Goal: Task Accomplishment & Management: Manage account settings

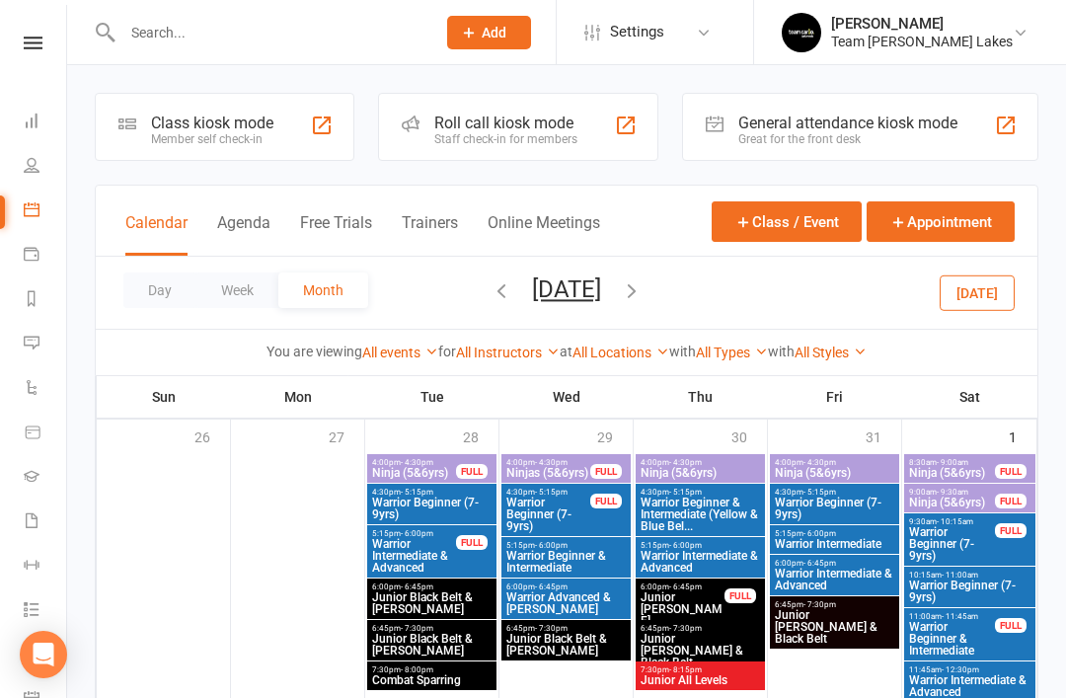
click at [38, 300] on icon at bounding box center [32, 298] width 16 height 16
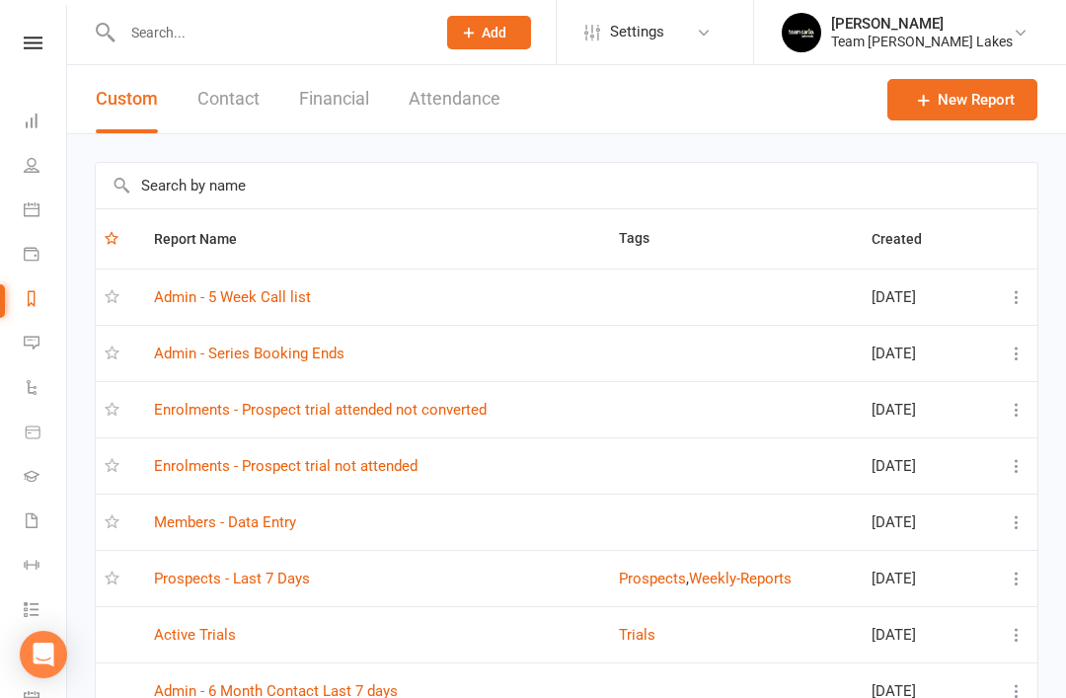
click at [250, 577] on link "Prospects - Last 7 Days" at bounding box center [232, 579] width 156 height 18
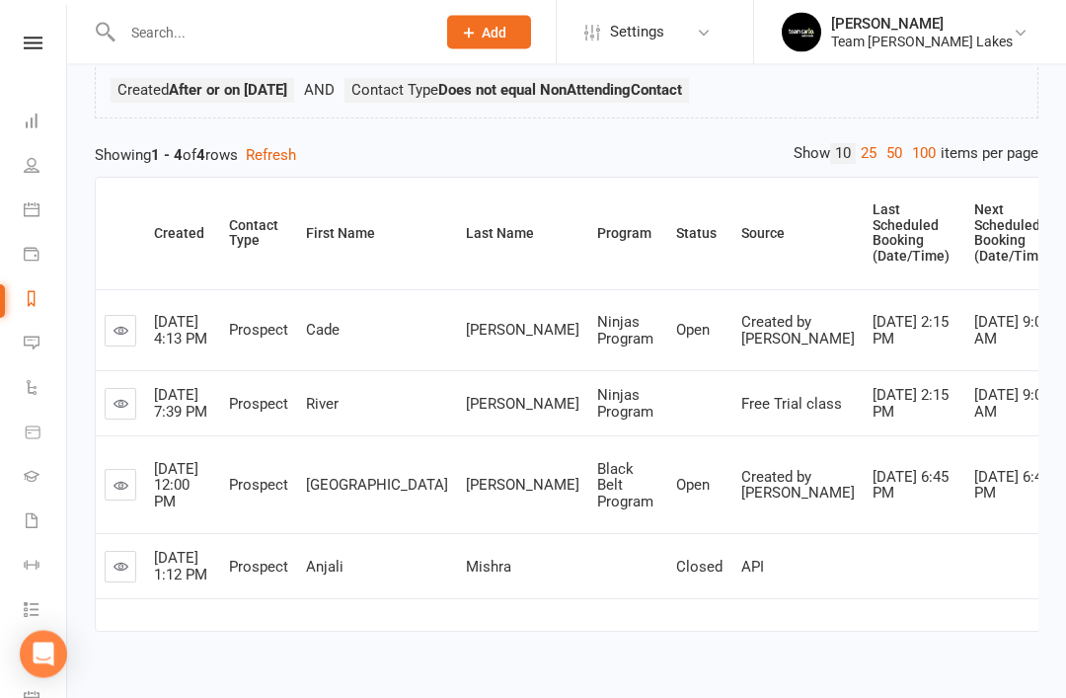
scroll to position [159, 0]
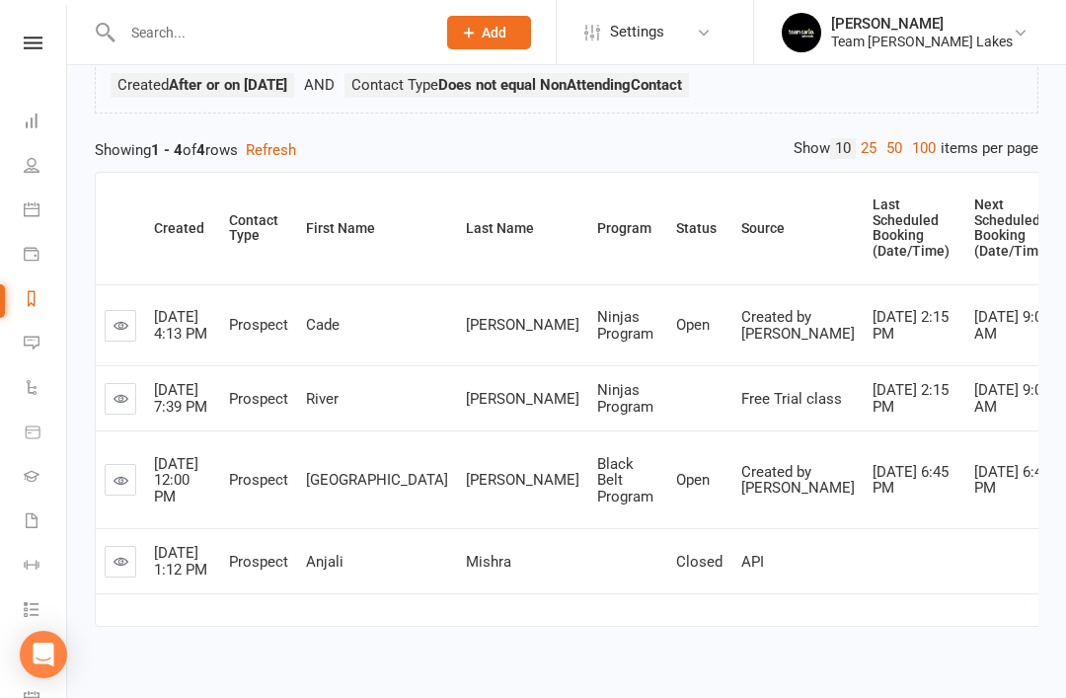
click at [118, 403] on icon at bounding box center [121, 398] width 15 height 15
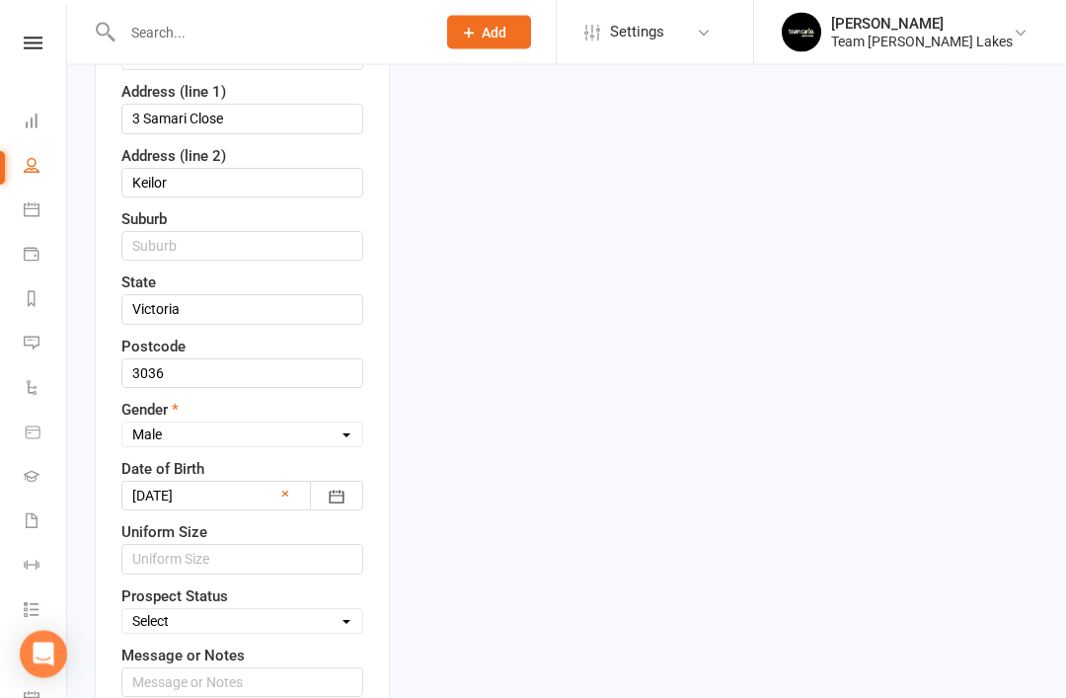
click at [304, 611] on select "Select Open Closed Website Lead Term Follow Up Waiting List Re-Target Funnel 1s…" at bounding box center [242, 622] width 240 height 22
select select "Open"
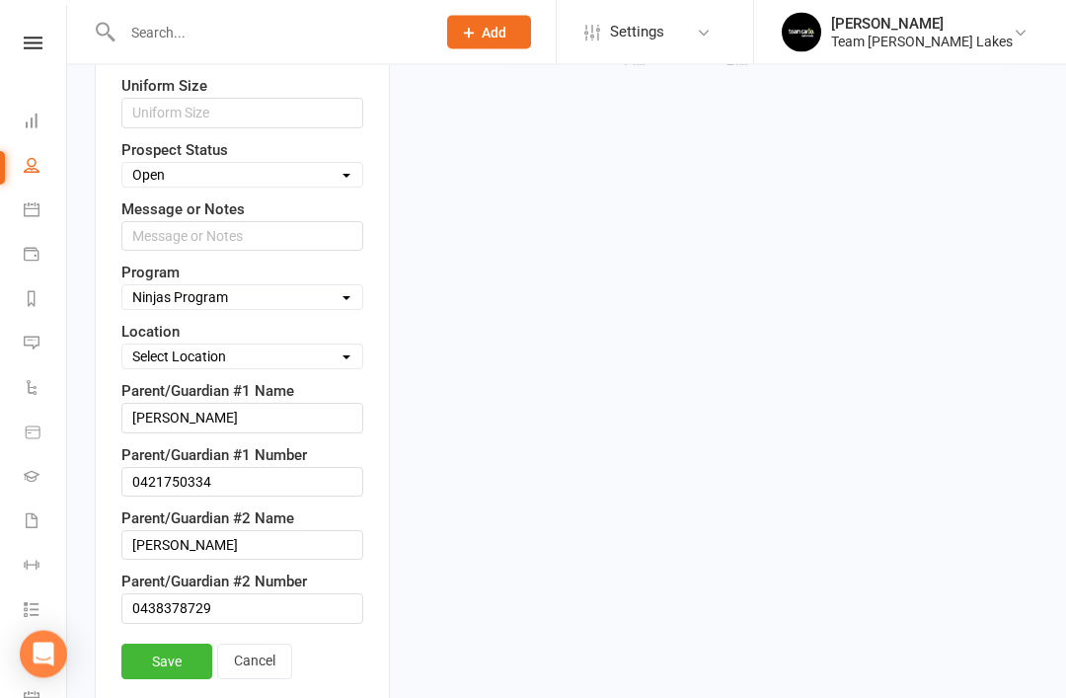
scroll to position [1135, 0]
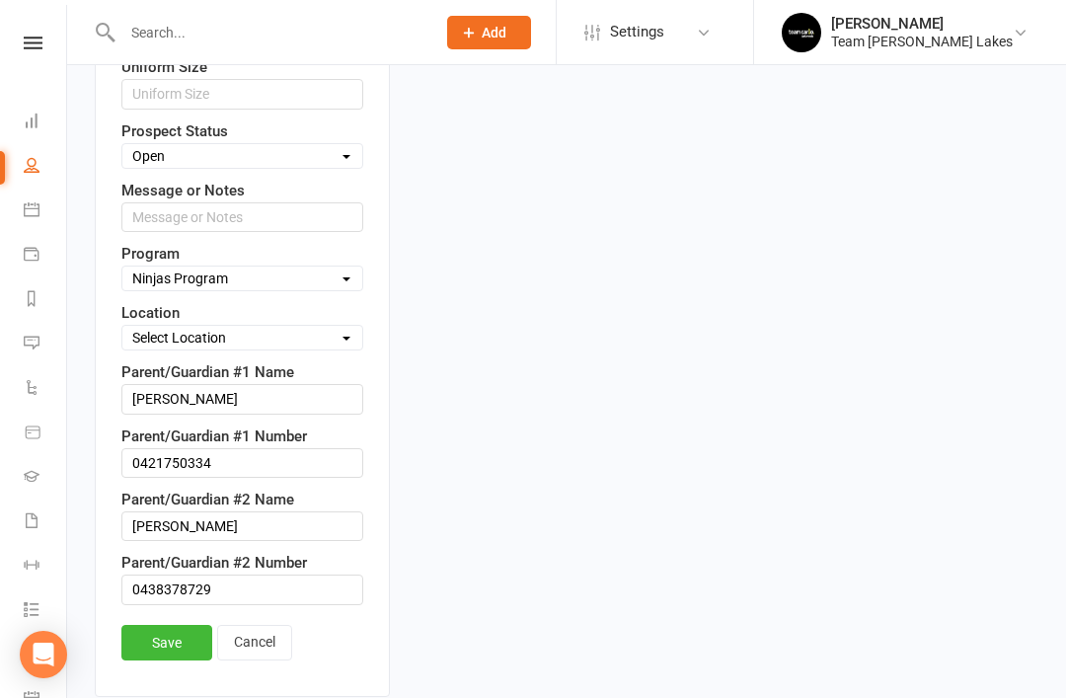
click at [316, 327] on select "Select Location Taekwondo Room" at bounding box center [242, 338] width 240 height 22
select select "0"
click at [174, 625] on link "Save" at bounding box center [166, 643] width 91 height 36
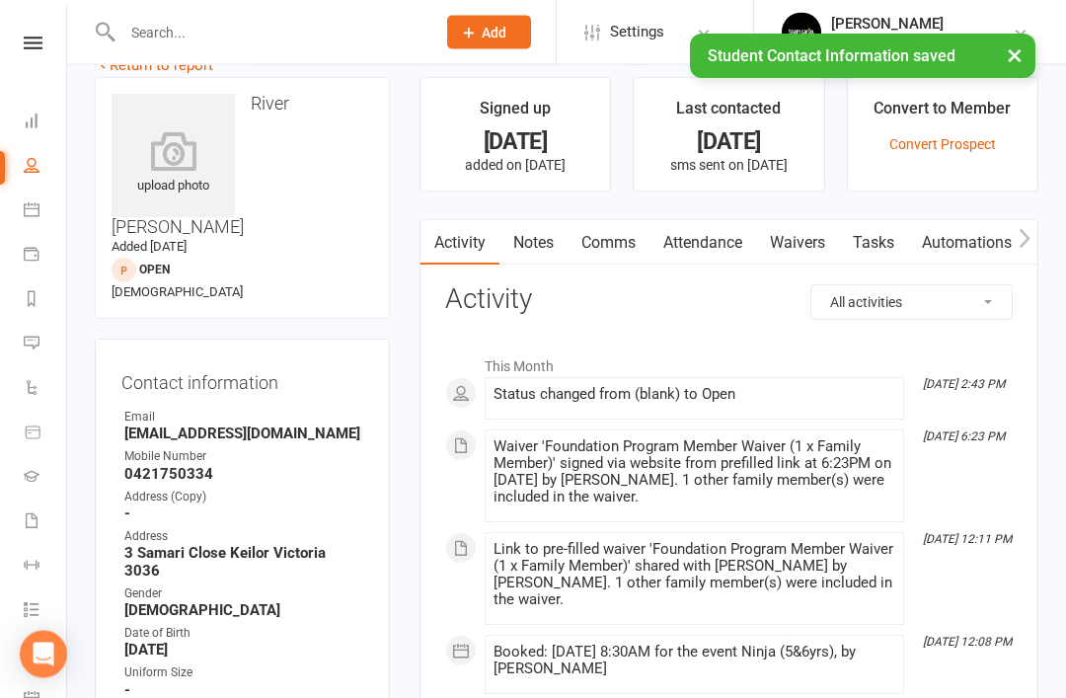
scroll to position [0, 0]
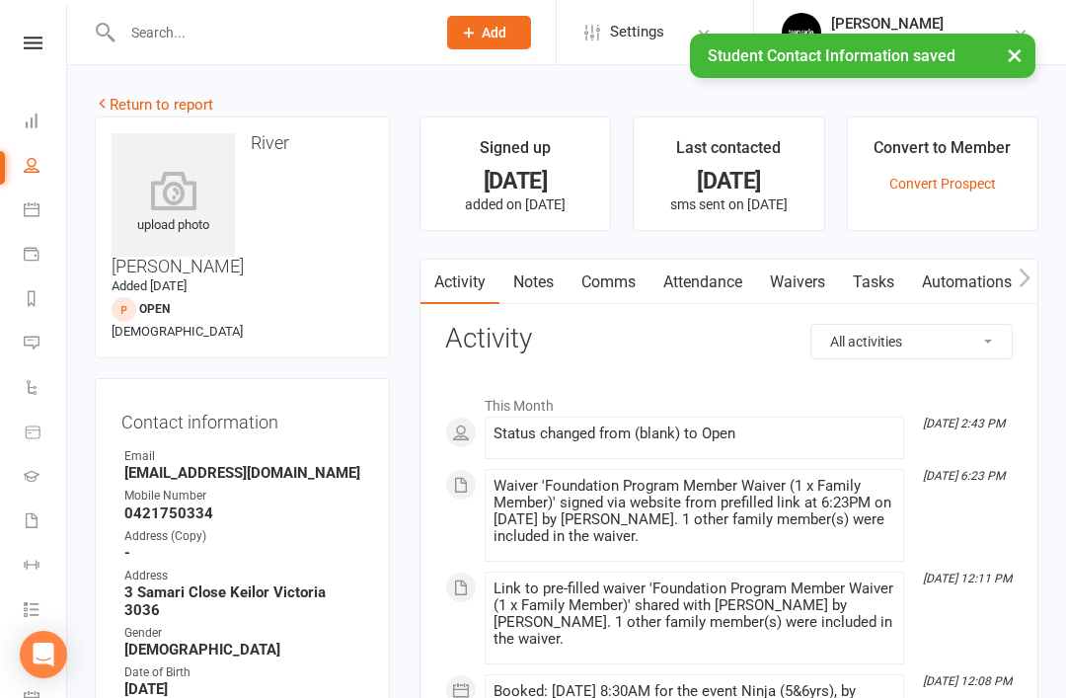
click at [139, 105] on link "Return to report" at bounding box center [154, 105] width 118 height 18
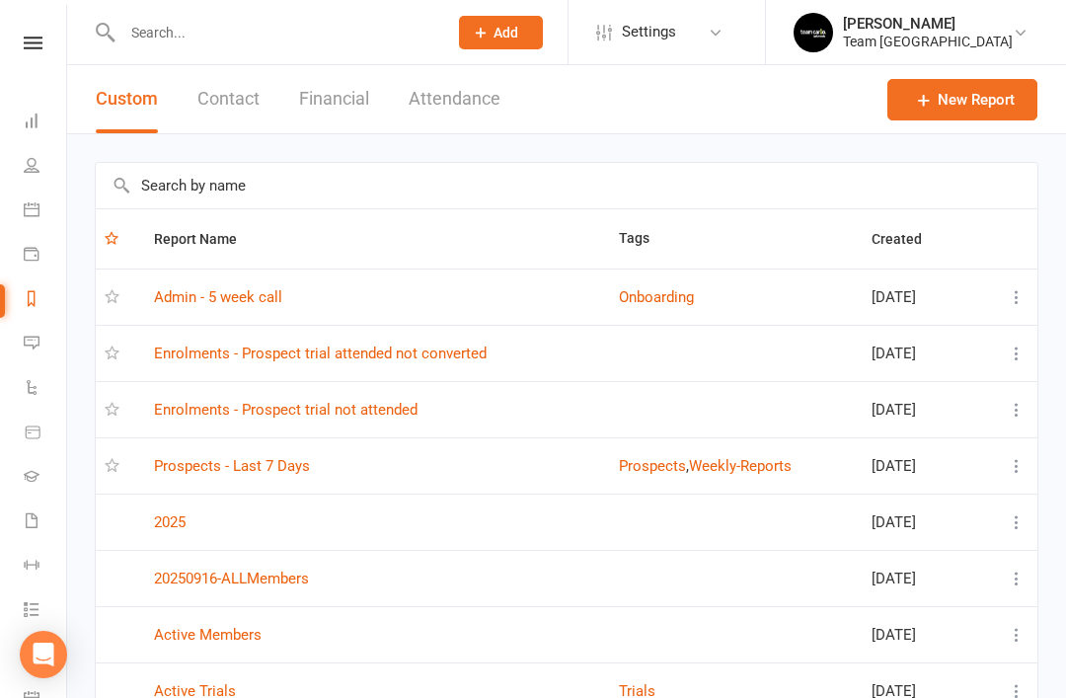
click at [259, 466] on link "Prospects - Last 7 Days" at bounding box center [232, 466] width 156 height 18
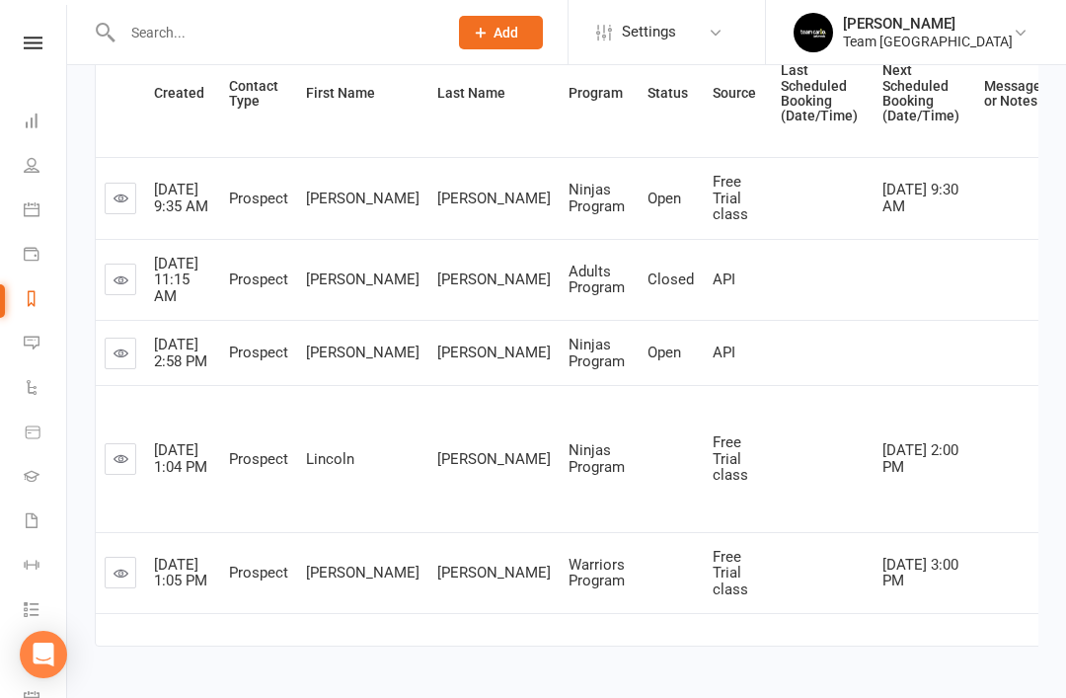
click at [133, 465] on link at bounding box center [121, 459] width 32 height 32
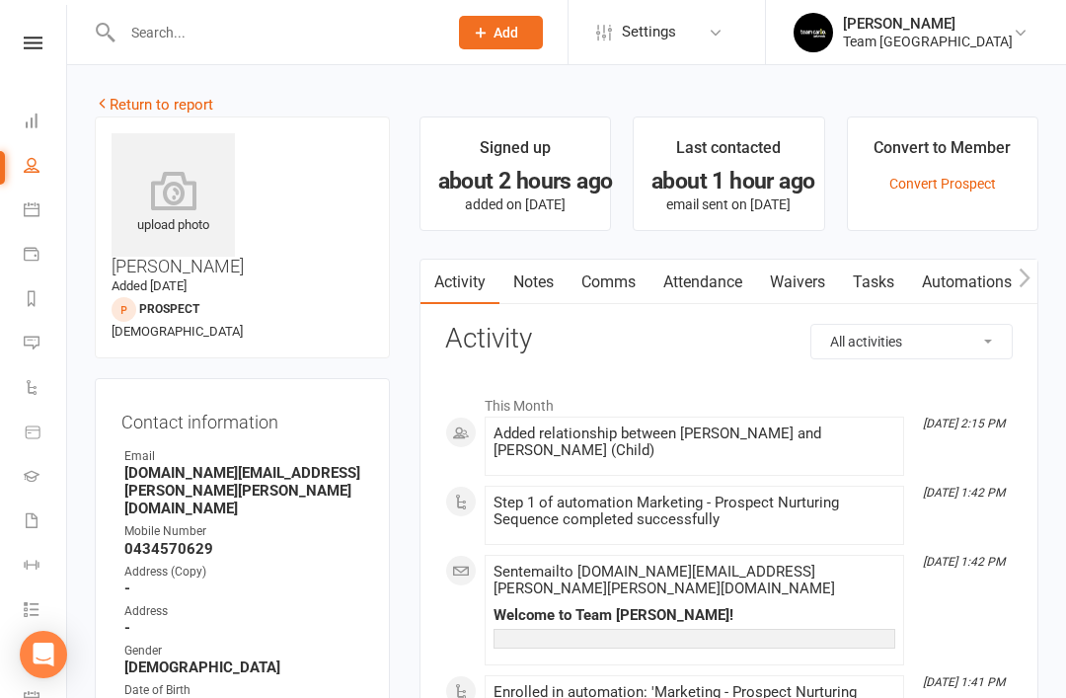
click at [143, 100] on link "Return to report" at bounding box center [154, 105] width 118 height 18
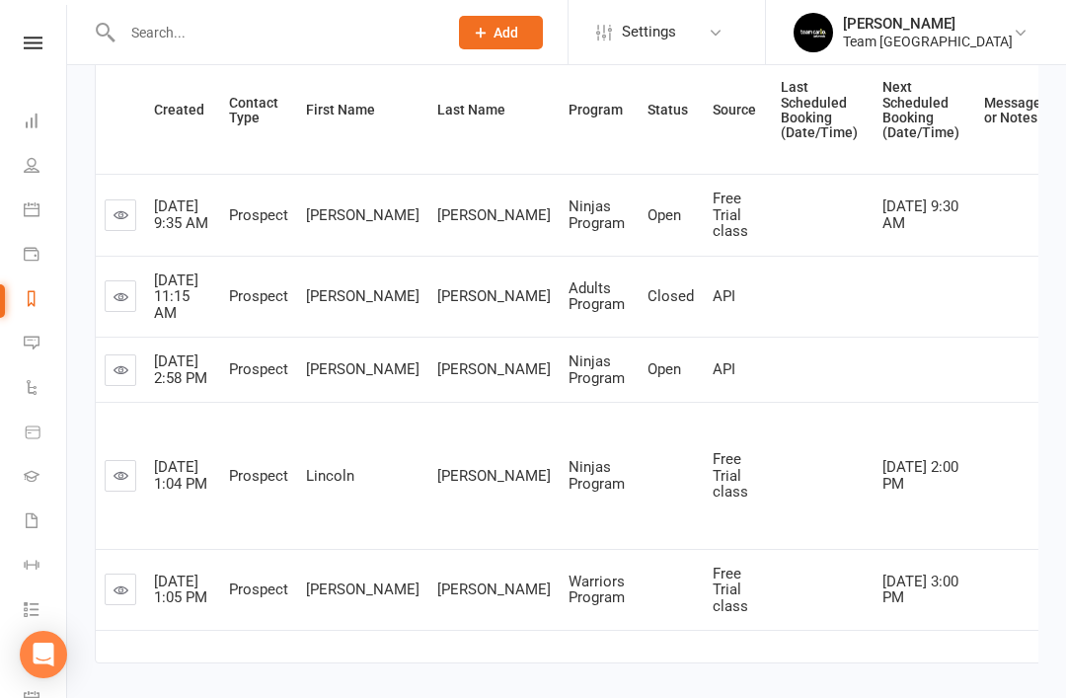
scroll to position [301, 0]
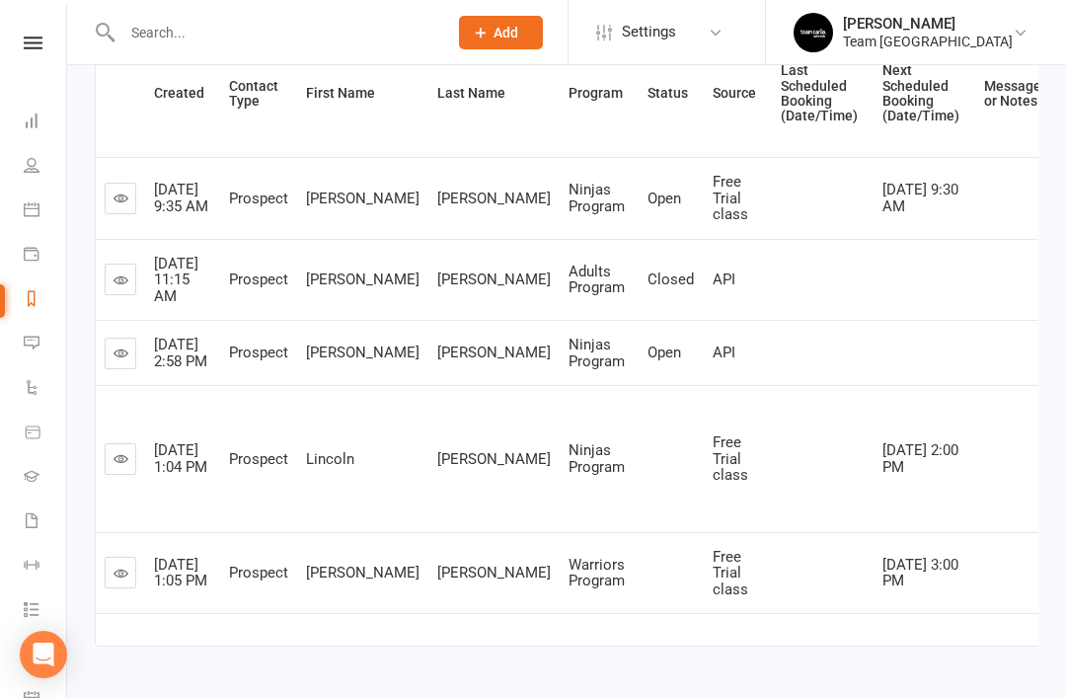
click at [116, 360] on icon at bounding box center [121, 353] width 15 height 15
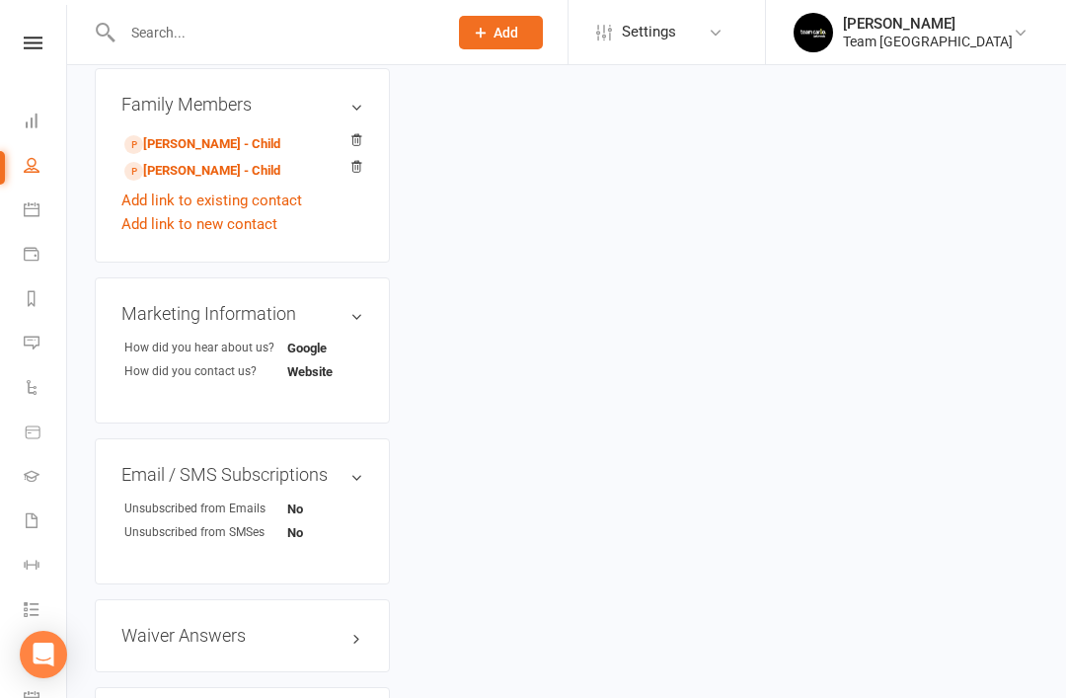
scroll to position [1376, 0]
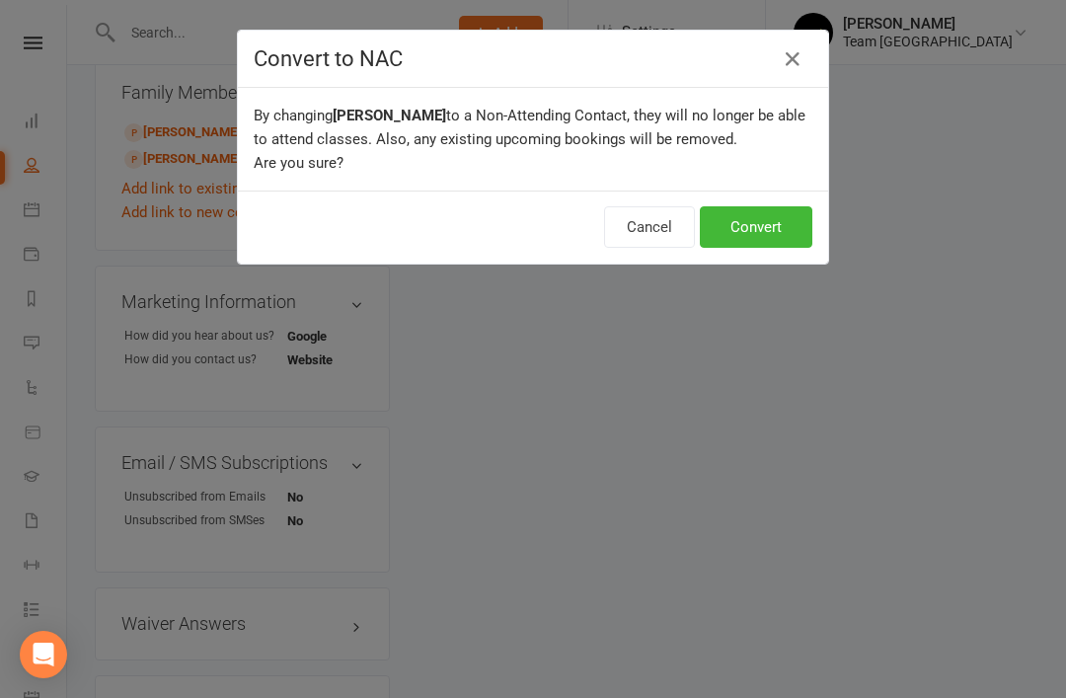
click at [768, 230] on button "Convert" at bounding box center [756, 226] width 113 height 41
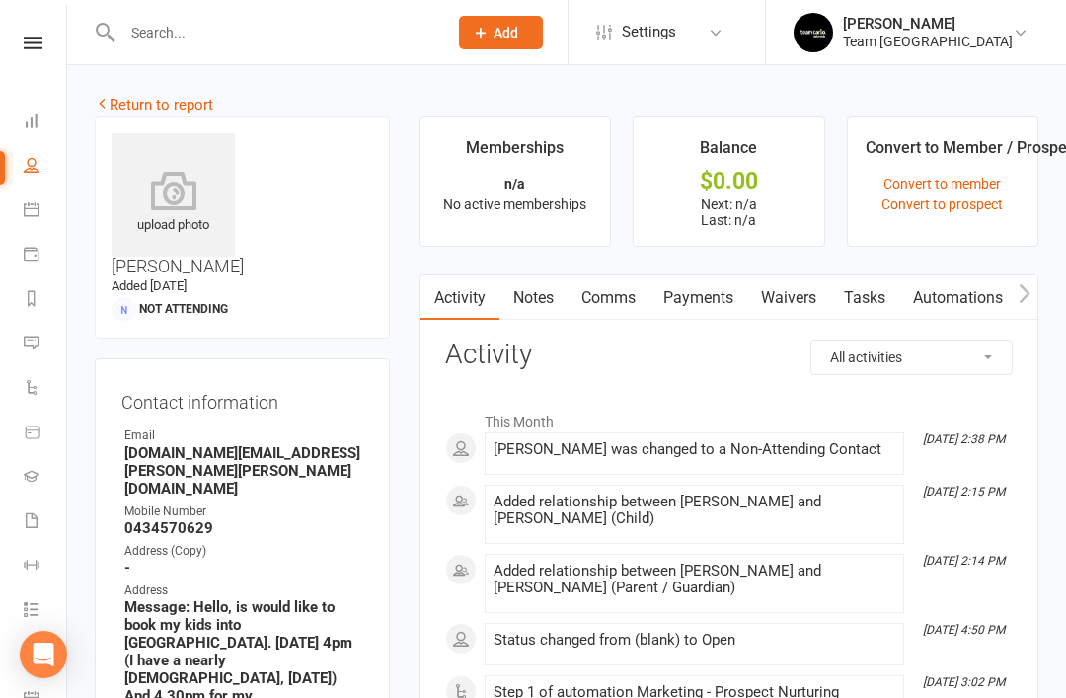
click at [139, 102] on link "Return to report" at bounding box center [154, 105] width 118 height 18
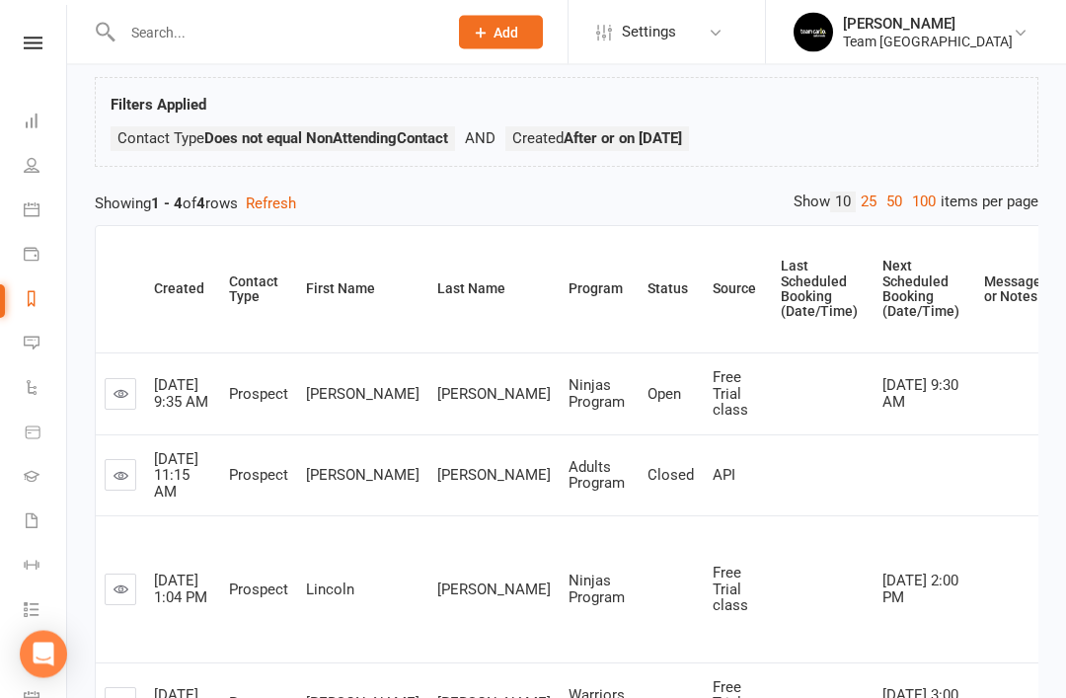
scroll to position [221, 0]
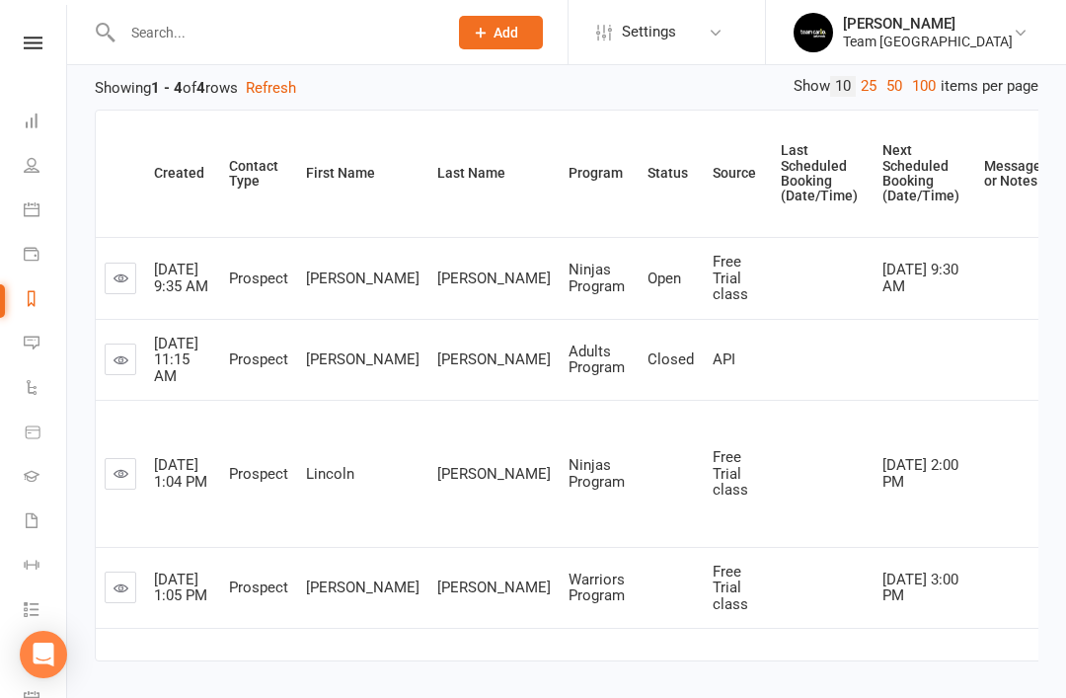
click at [125, 469] on icon at bounding box center [121, 473] width 15 height 15
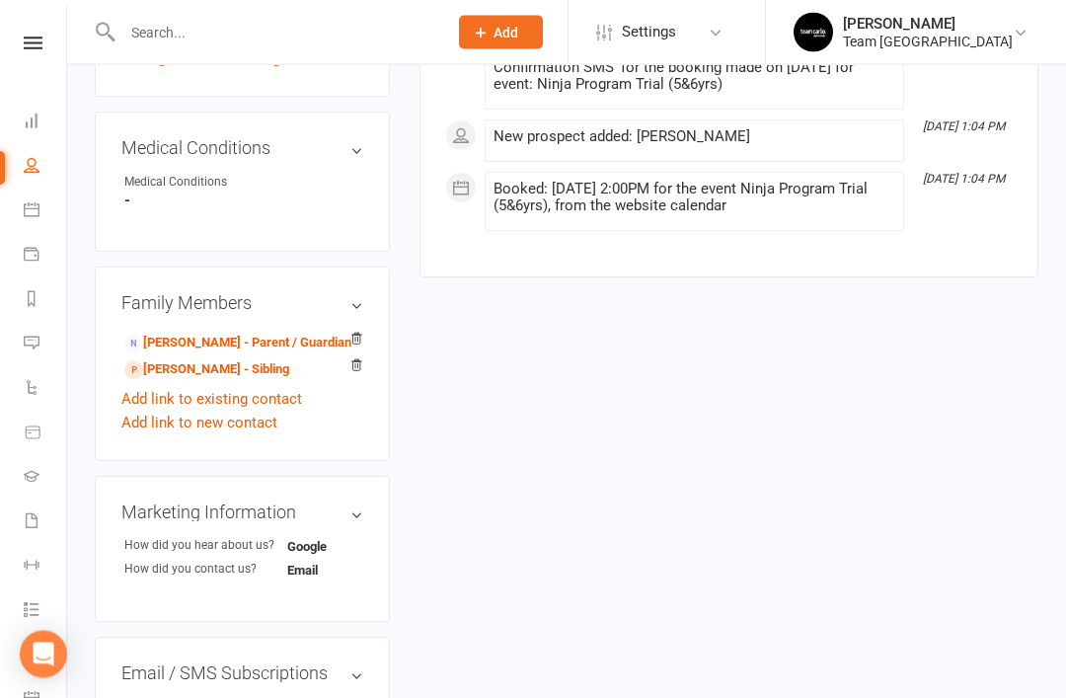
scroll to position [1027, 0]
click at [0, 0] on link "edit" at bounding box center [0, 0] width 0 height 0
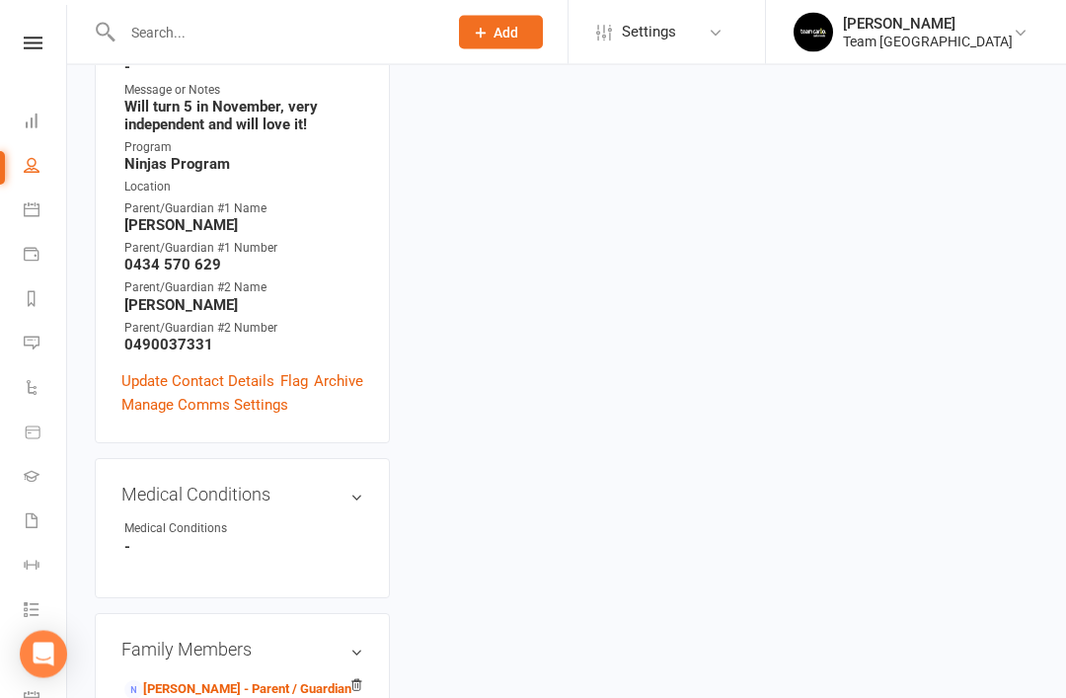
scroll to position [159, 0]
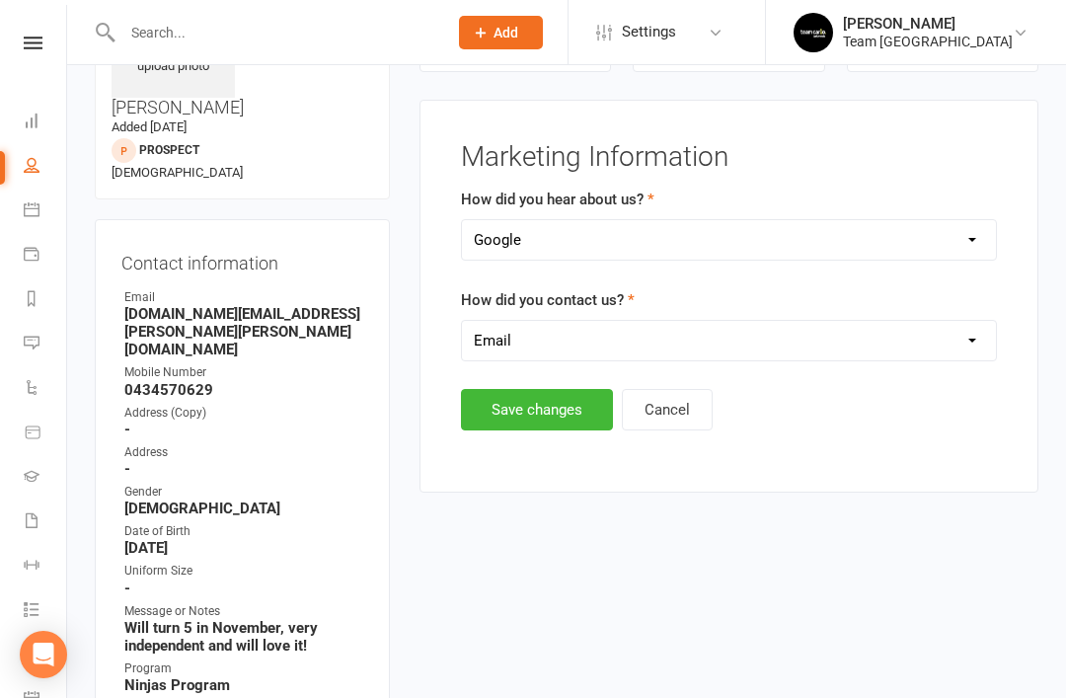
click at [794, 345] on select "1800 Team Carlo Website Email Team Carlo Location Mobile Facebook Ad Campaign I…" at bounding box center [729, 340] width 534 height 39
select select "Website"
click at [830, 332] on select "1800 Team Carlo Website Email Team Carlo Location Mobile Facebook Ad Campaign I…" at bounding box center [729, 340] width 534 height 39
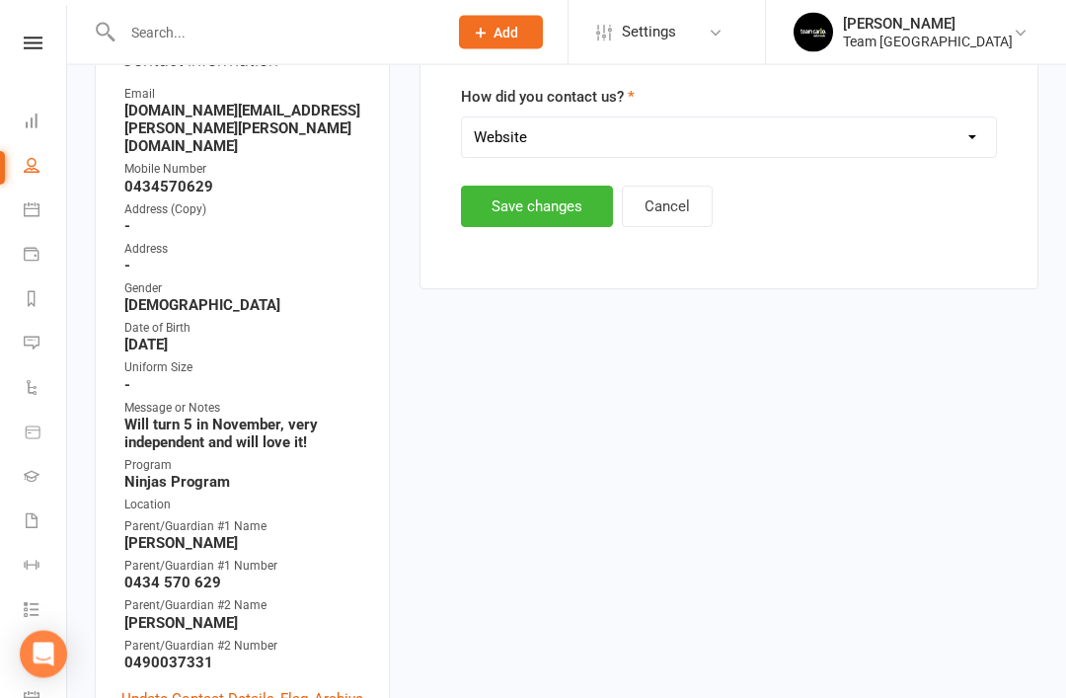
click at [546, 199] on button "Save changes" at bounding box center [537, 207] width 152 height 41
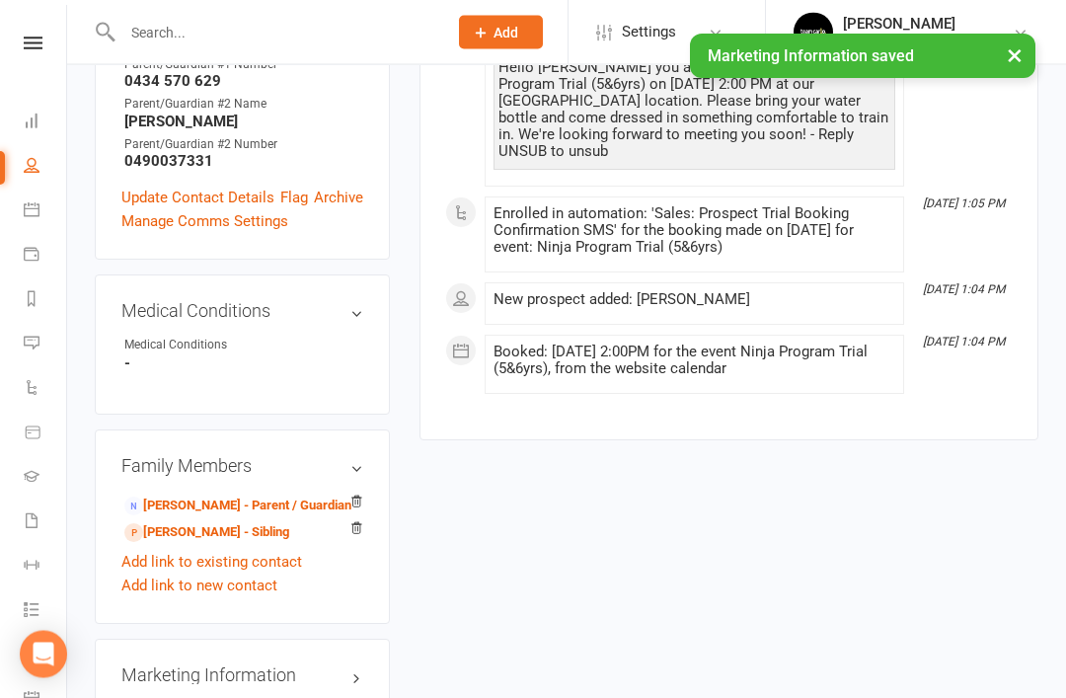
scroll to position [864, 0]
click at [243, 522] on link "Mackenzie Weber - Sibling" at bounding box center [206, 532] width 165 height 21
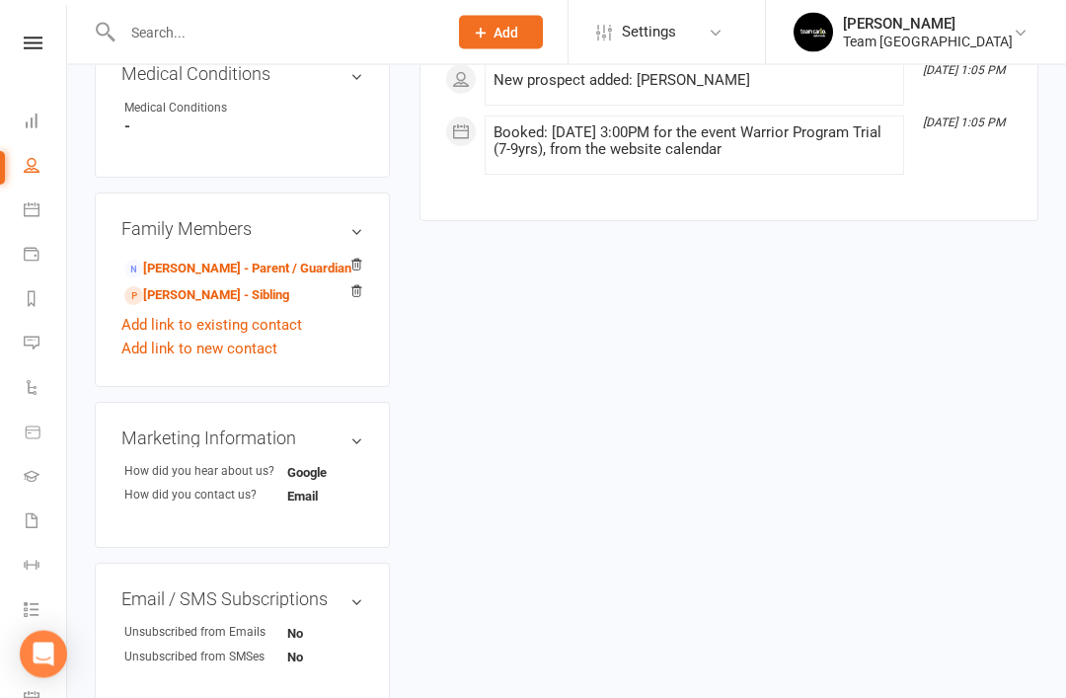
scroll to position [1084, 0]
click at [0, 0] on link "edit" at bounding box center [0, 0] width 0 height 0
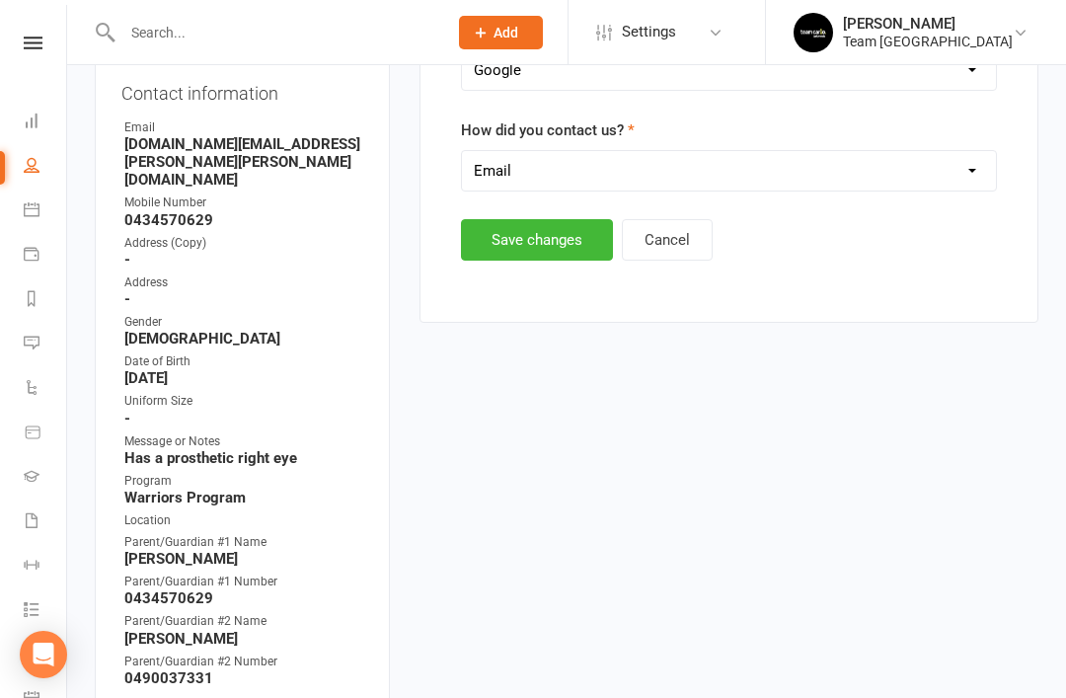
scroll to position [159, 0]
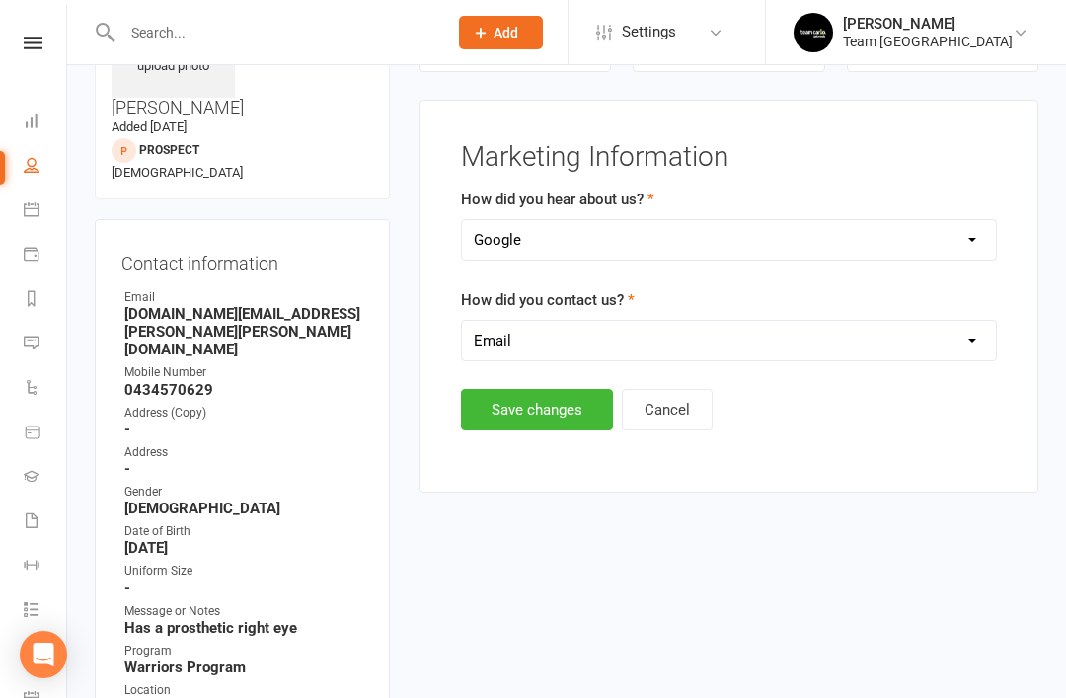
click at [722, 341] on select "1800 Team Carlo Website Email Team Carlo Location Mobile Facebook Ad Campaign I…" at bounding box center [729, 340] width 534 height 39
select select "Website"
click at [544, 413] on button "Save changes" at bounding box center [537, 409] width 152 height 41
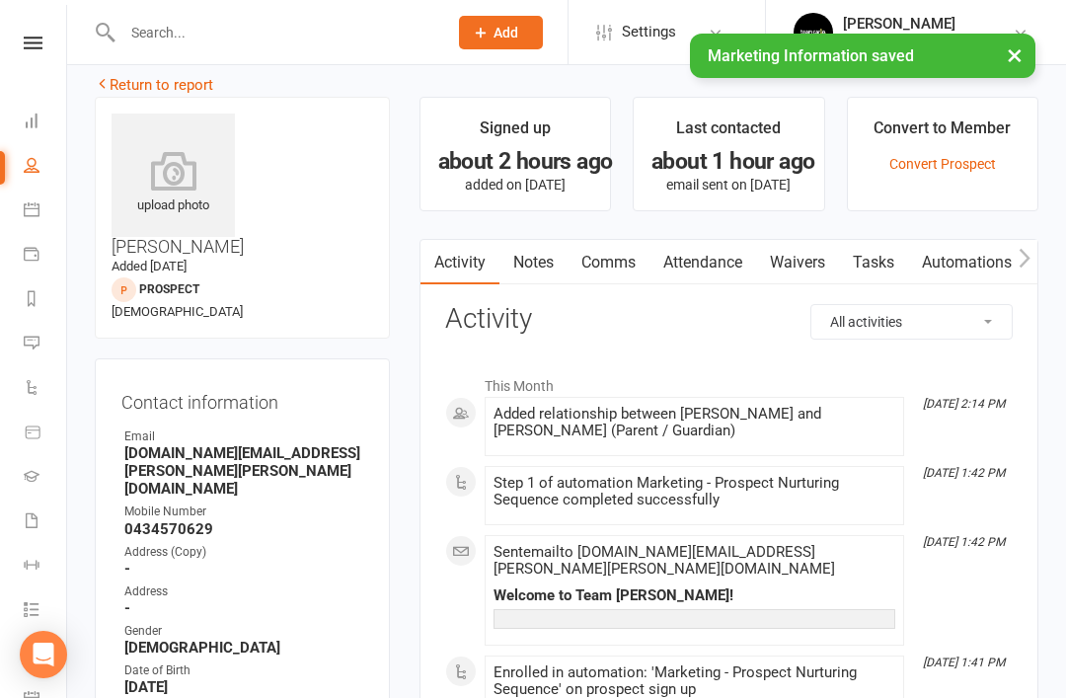
scroll to position [0, 0]
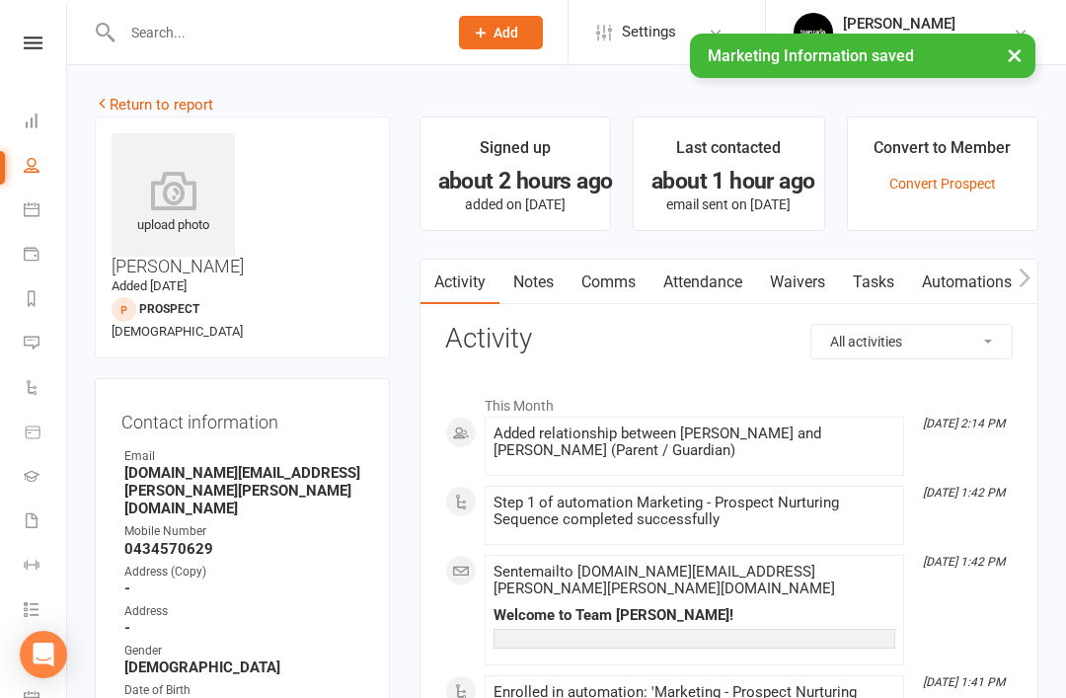
click at [541, 283] on link "Notes" at bounding box center [534, 282] width 68 height 45
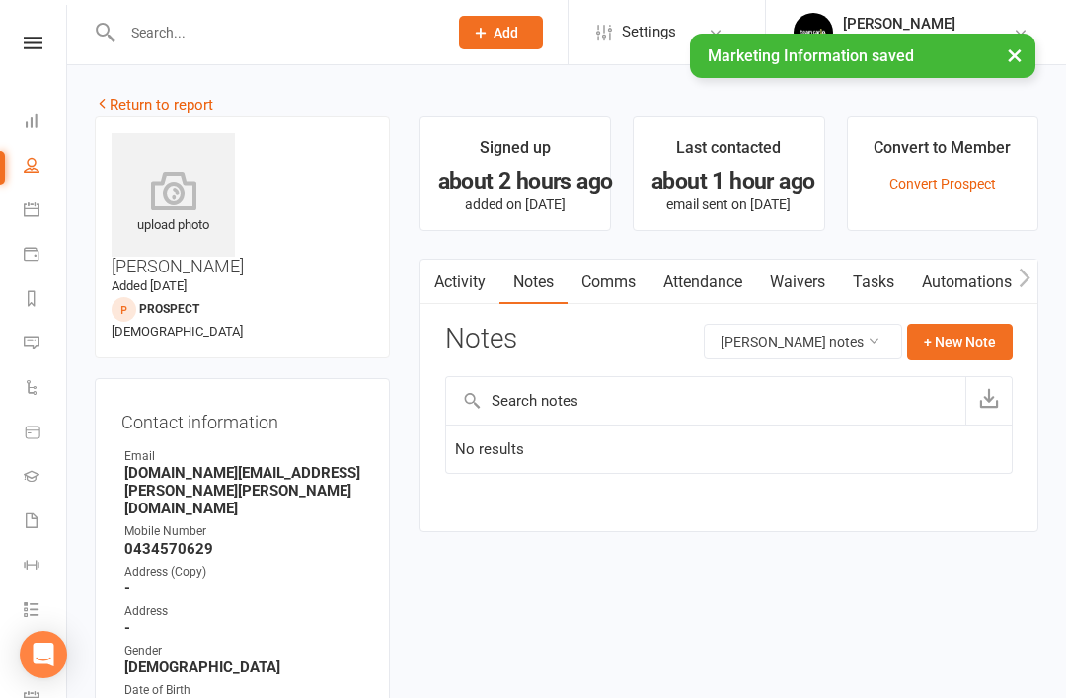
click at [126, 104] on link "Return to report" at bounding box center [154, 105] width 118 height 18
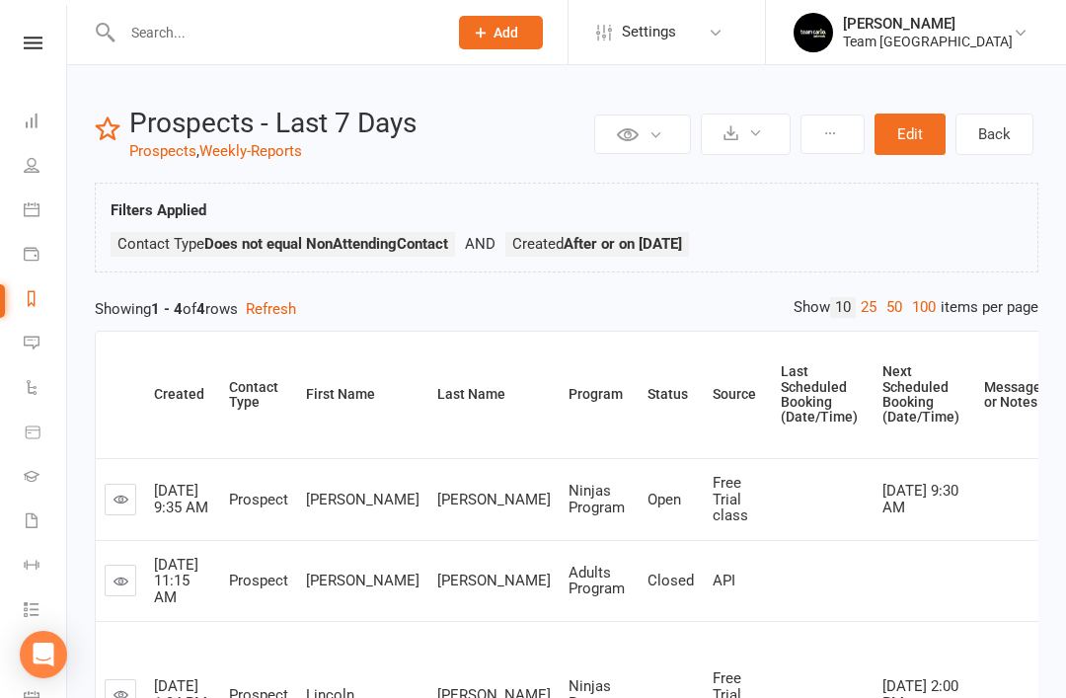
click at [299, 45] on input "text" at bounding box center [274, 33] width 317 height 28
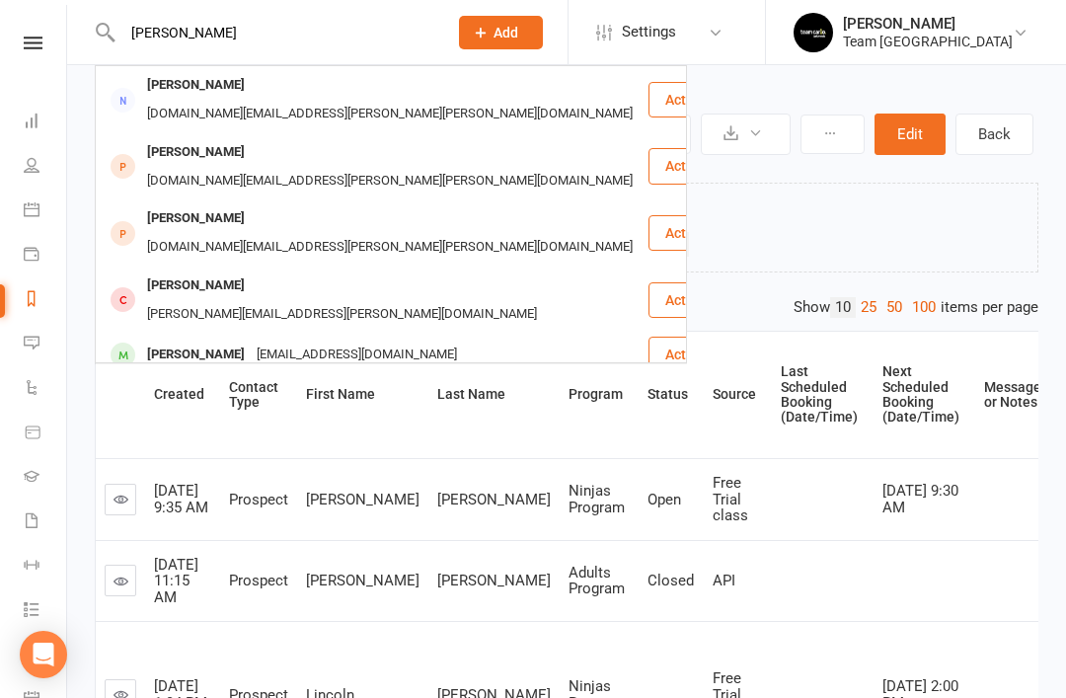
type input "Ashlee"
click at [227, 87] on div "Ashlee Weber" at bounding box center [196, 85] width 110 height 29
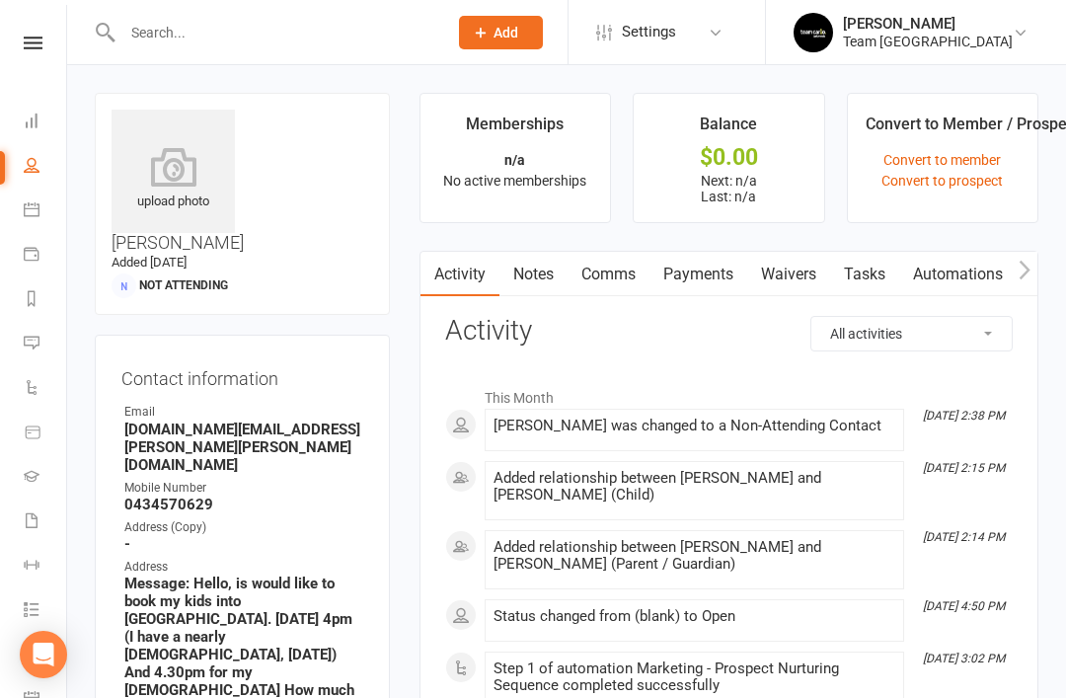
click at [535, 284] on link "Notes" at bounding box center [534, 274] width 68 height 45
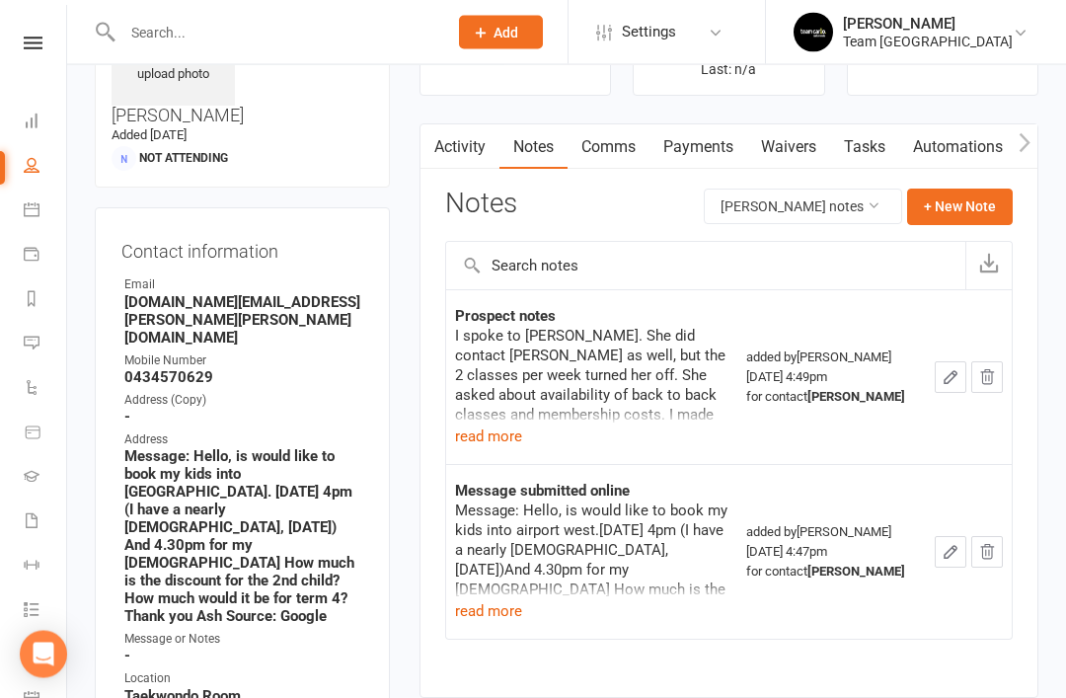
scroll to position [142, 0]
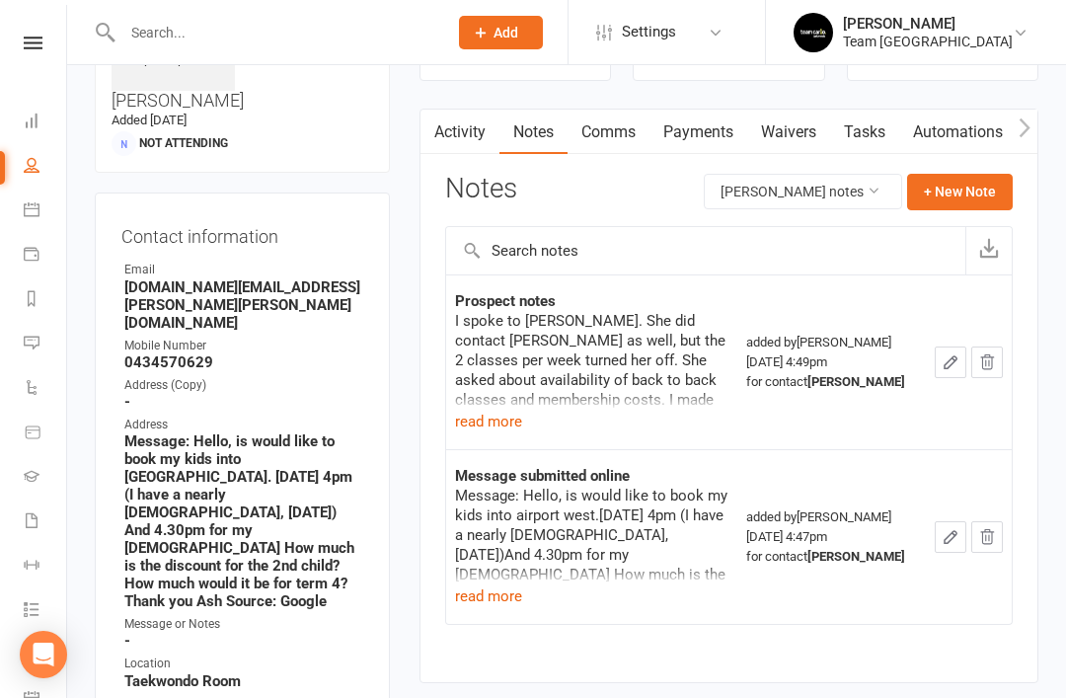
click at [481, 418] on button "read more" at bounding box center [488, 422] width 67 height 24
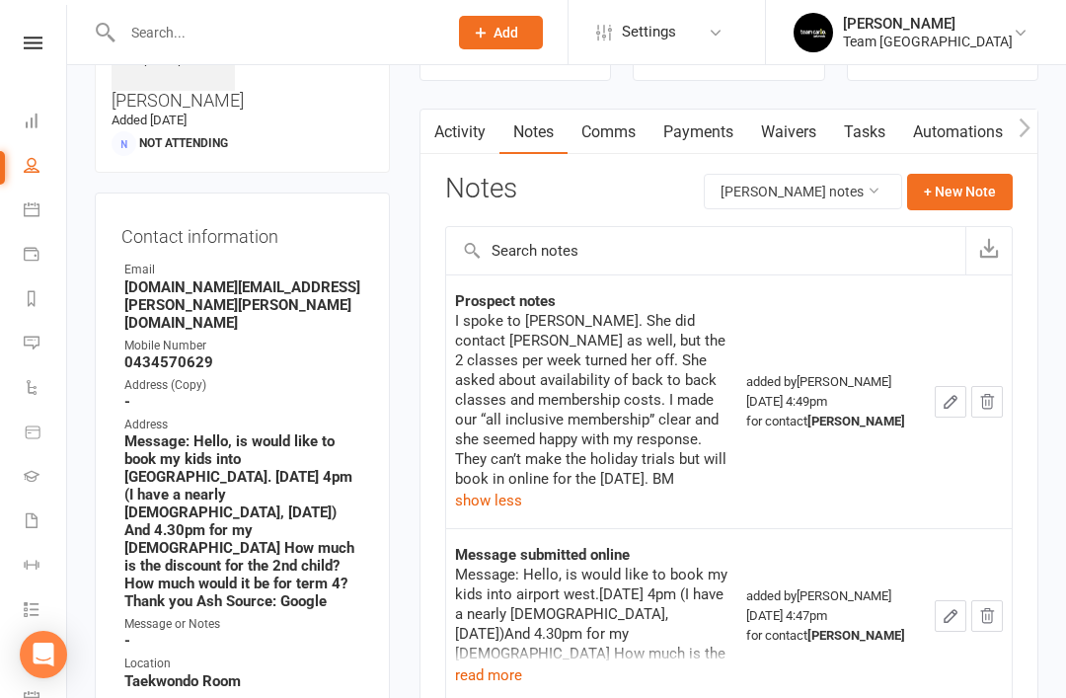
click at [943, 398] on button "button" at bounding box center [951, 402] width 32 height 32
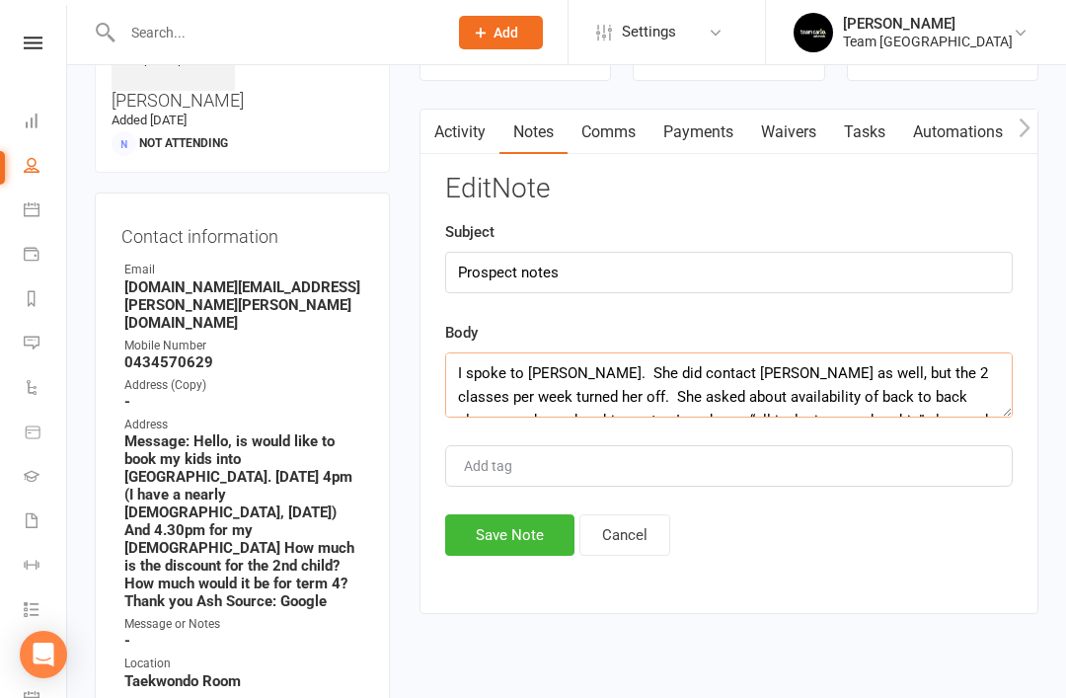
click at [547, 364] on textarea "I spoke to Ashlee. She did contact Halls as well, but the 2 classes per week tu…" at bounding box center [729, 384] width 568 height 65
click at [534, 543] on button "Save Note" at bounding box center [509, 534] width 129 height 41
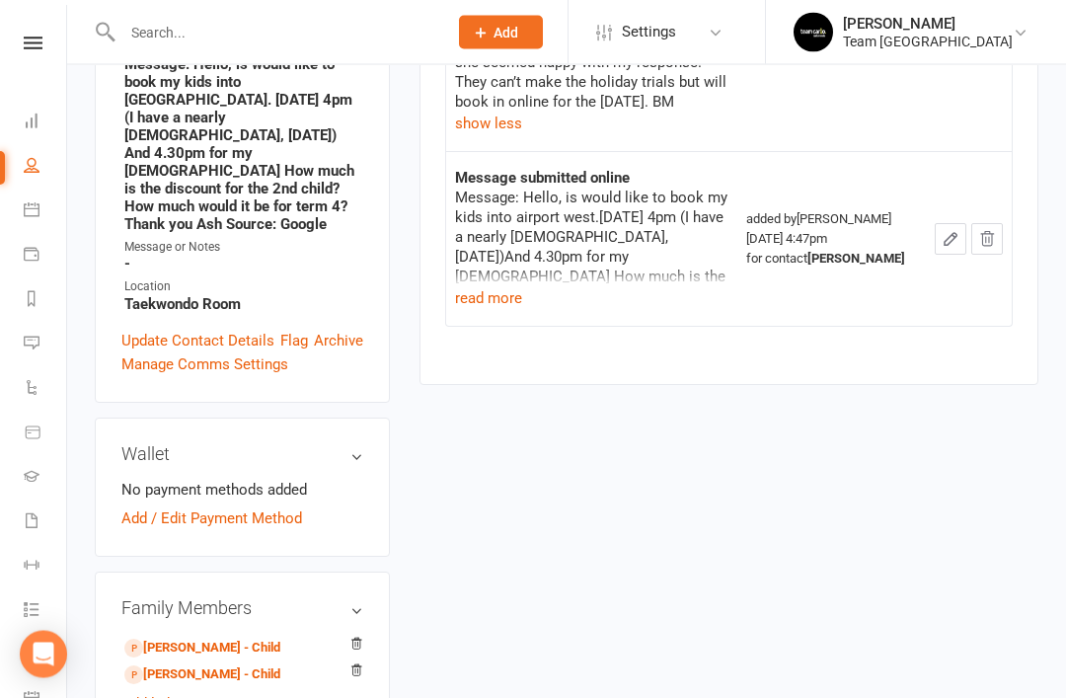
scroll to position [519, 0]
click at [238, 638] on link "Lincoln Weber - Child" at bounding box center [202, 648] width 156 height 21
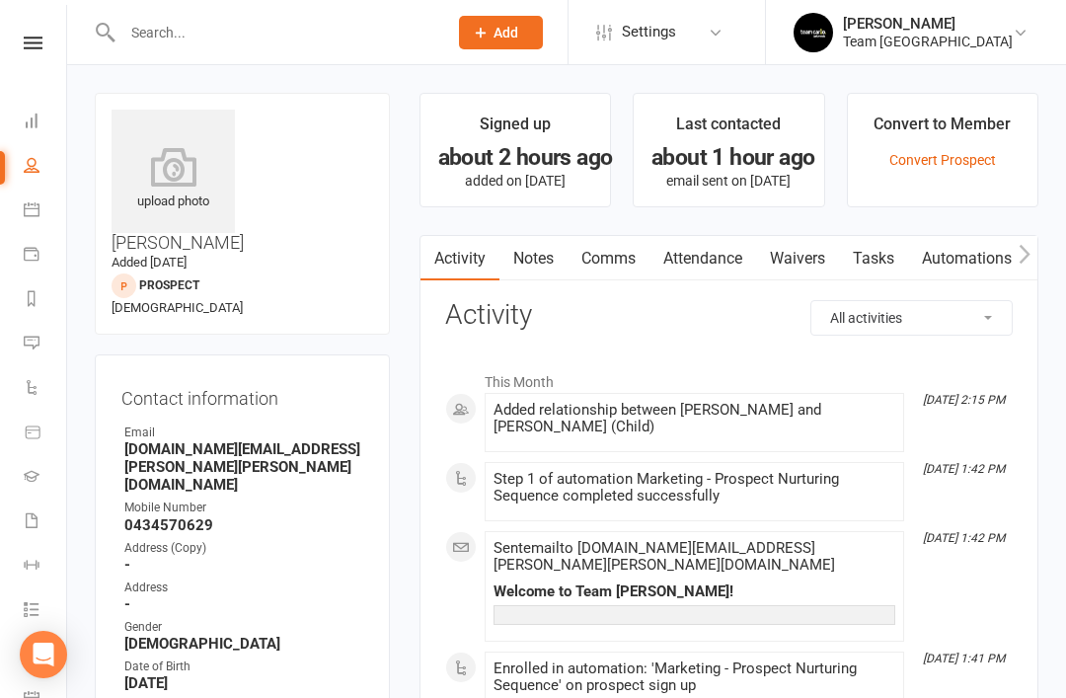
click at [537, 259] on link "Notes" at bounding box center [534, 258] width 68 height 45
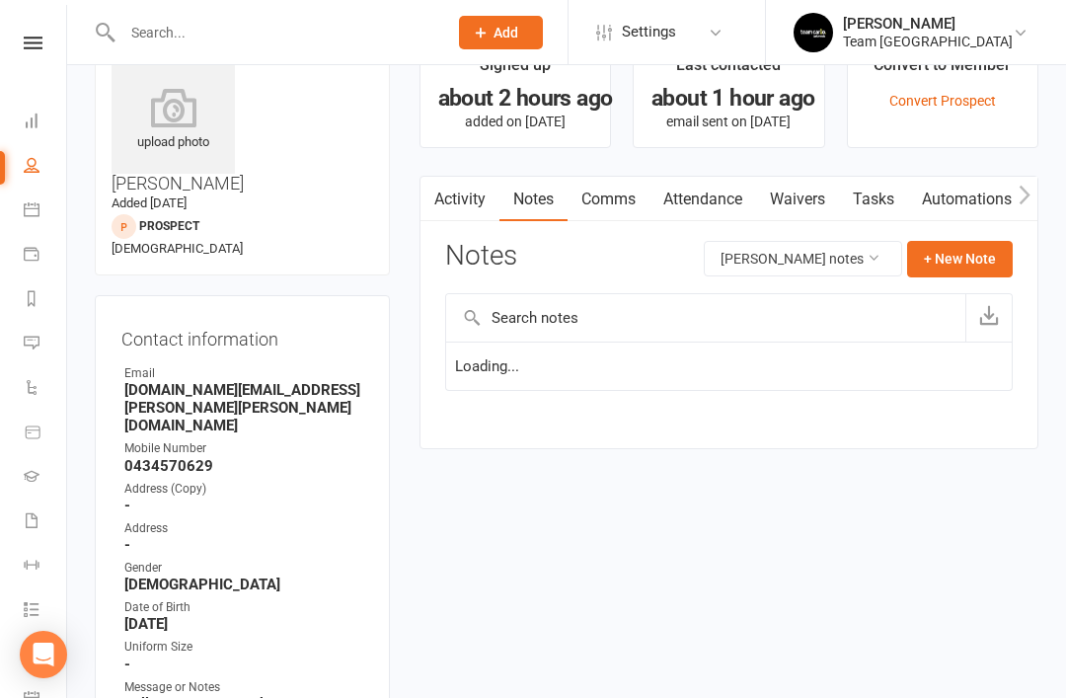
scroll to position [63, 0]
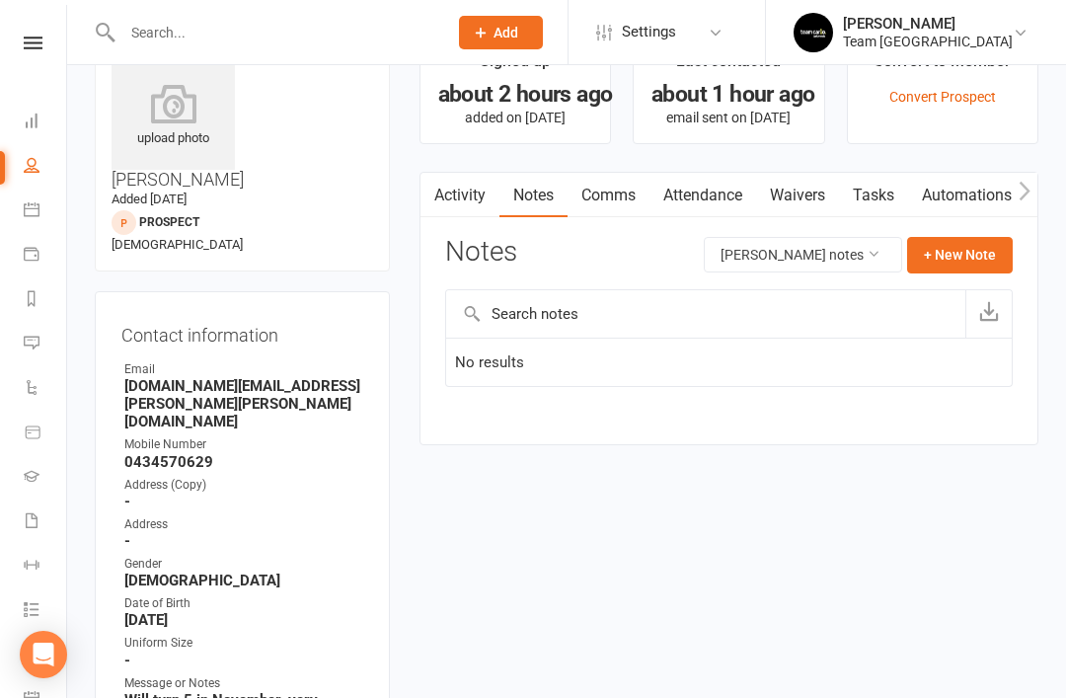
click at [963, 260] on button "+ New Note" at bounding box center [960, 255] width 106 height 36
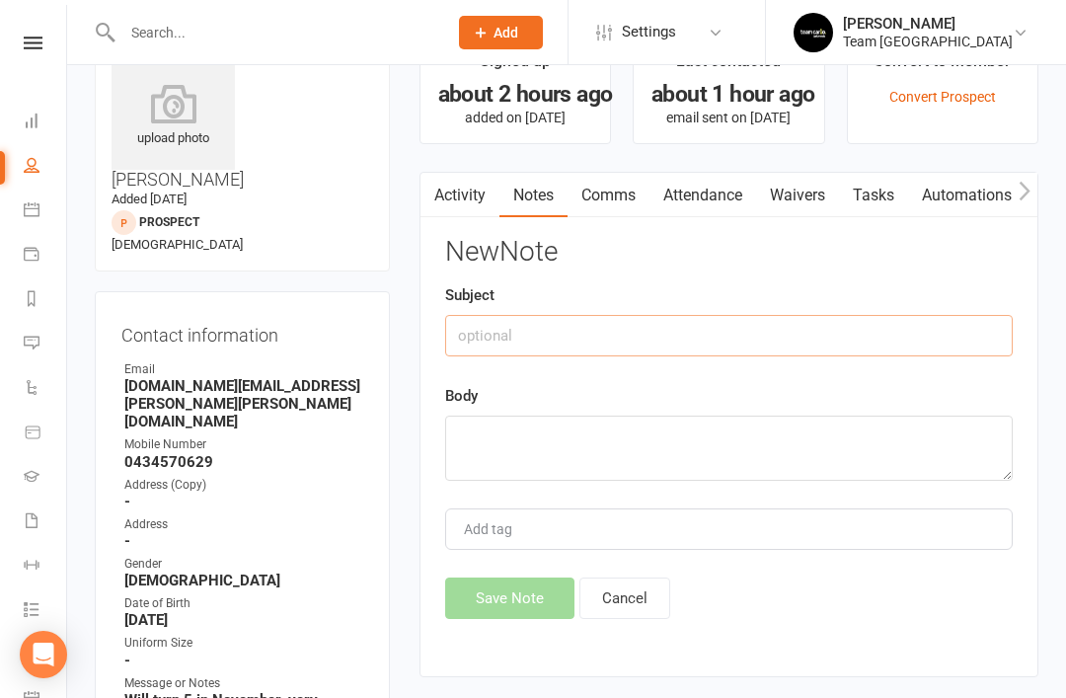
click at [547, 341] on input "text" at bounding box center [729, 335] width 568 height 41
type input "Prospect notes"
click at [573, 445] on textarea at bounding box center [729, 448] width 568 height 65
paste textarea "I spoke to Ashlee. She did contact Halls as well, but the 2 classes per week tu…"
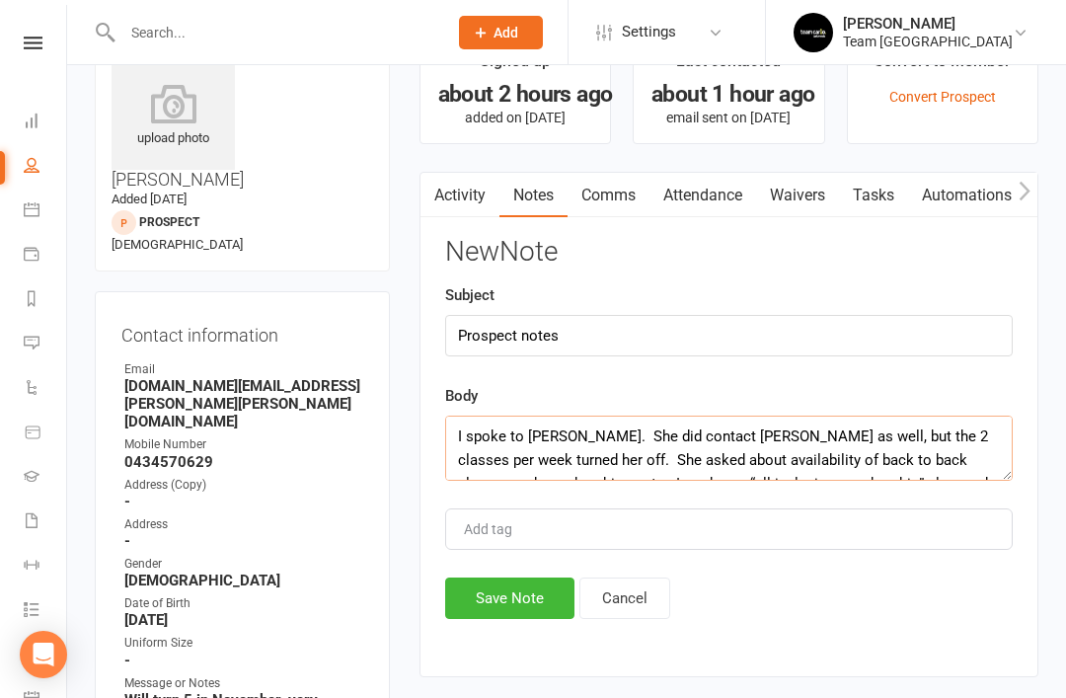
scroll to position [71, 0]
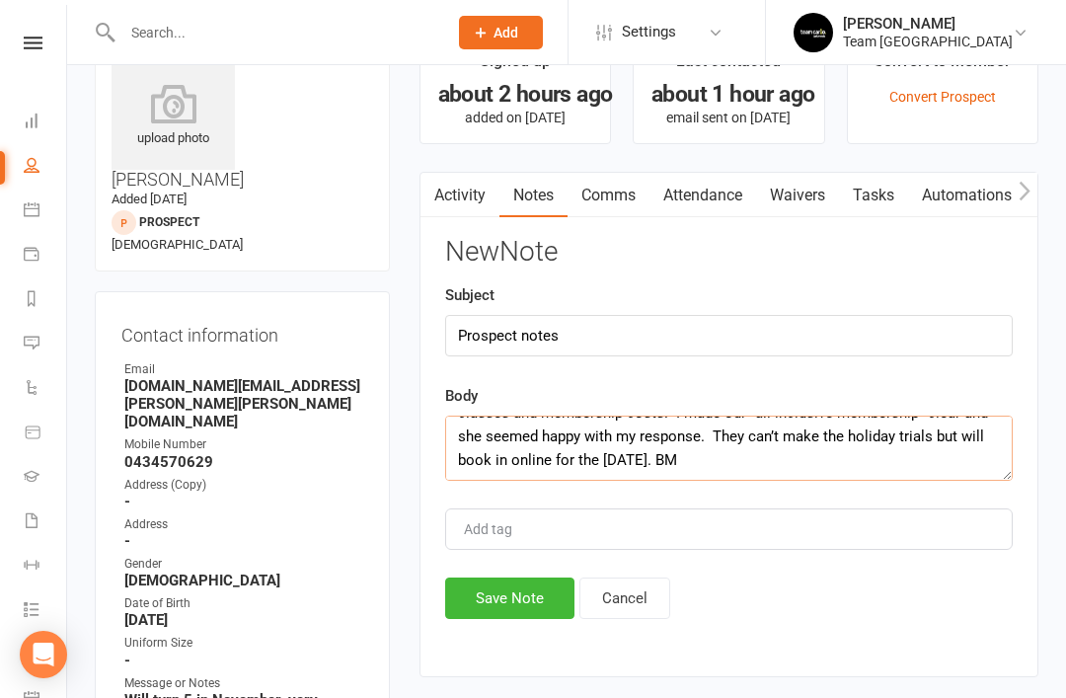
type textarea "I spoke to Ashlee. She did contact Halls as well, but the 2 classes per week tu…"
click at [510, 606] on button "Save Note" at bounding box center [509, 597] width 129 height 41
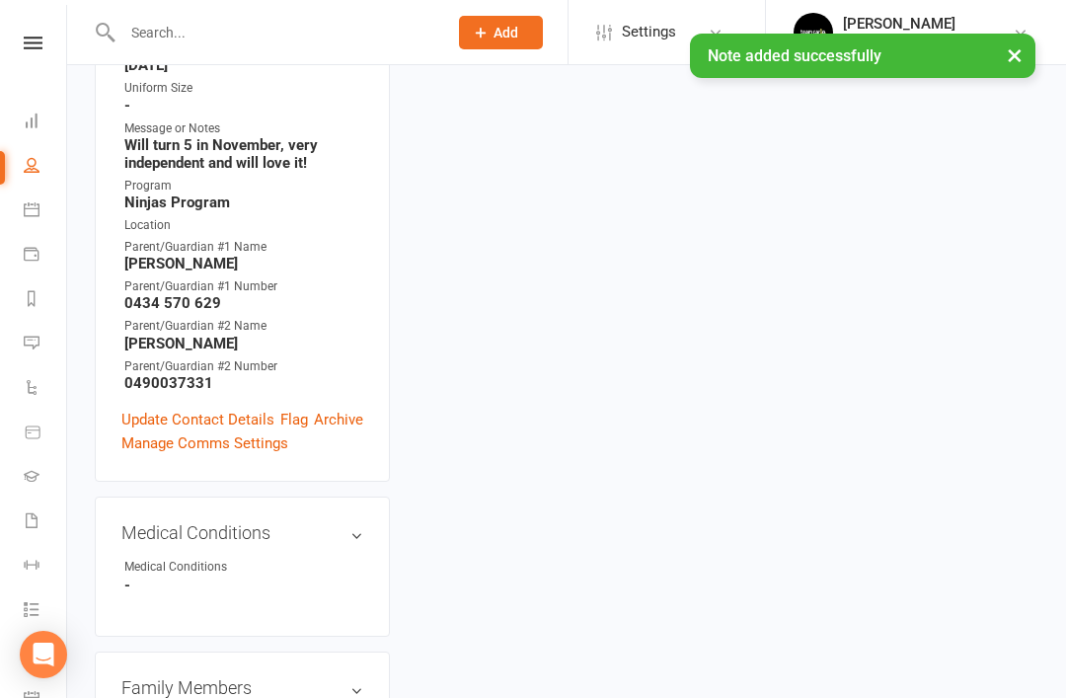
scroll to position [648, 0]
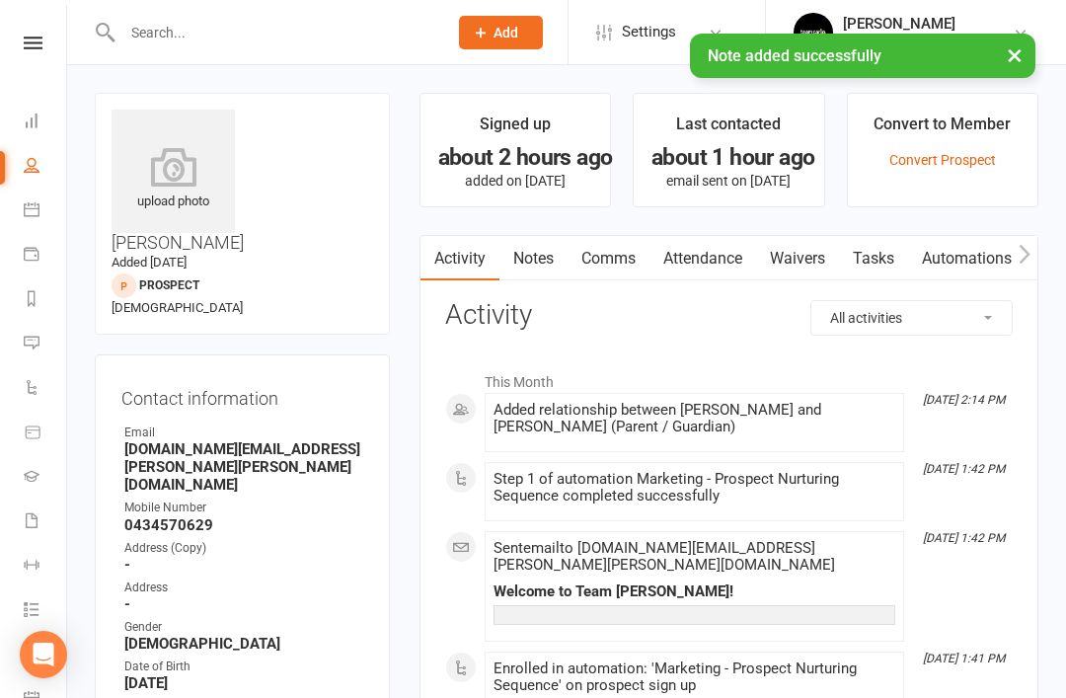
click at [533, 258] on link "Notes" at bounding box center [534, 258] width 68 height 45
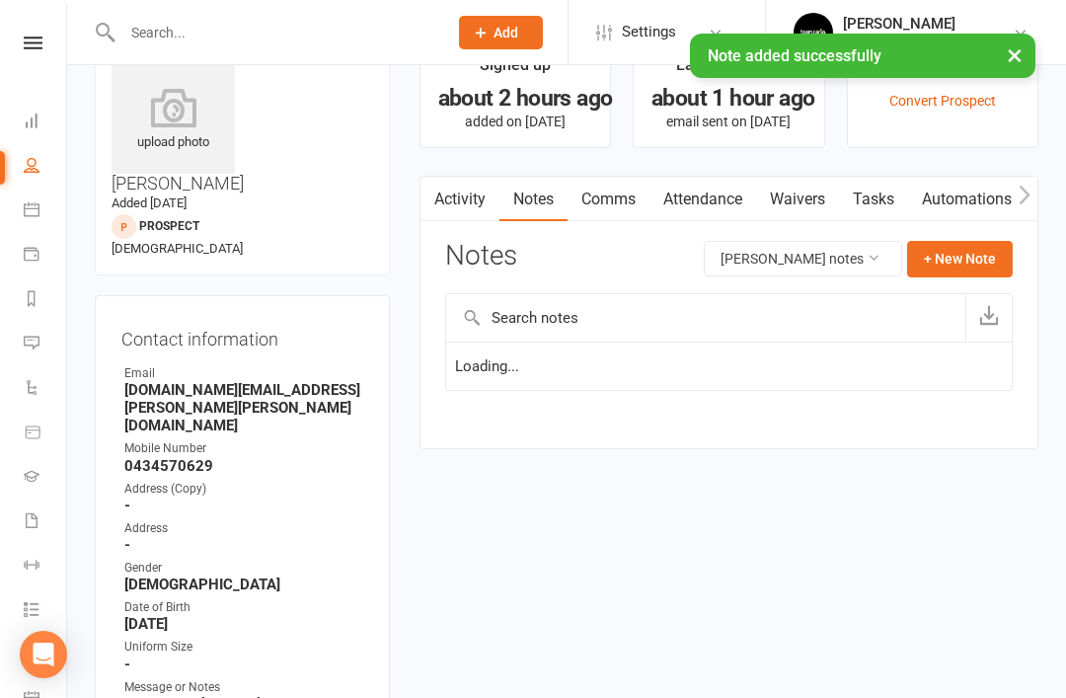
scroll to position [63, 0]
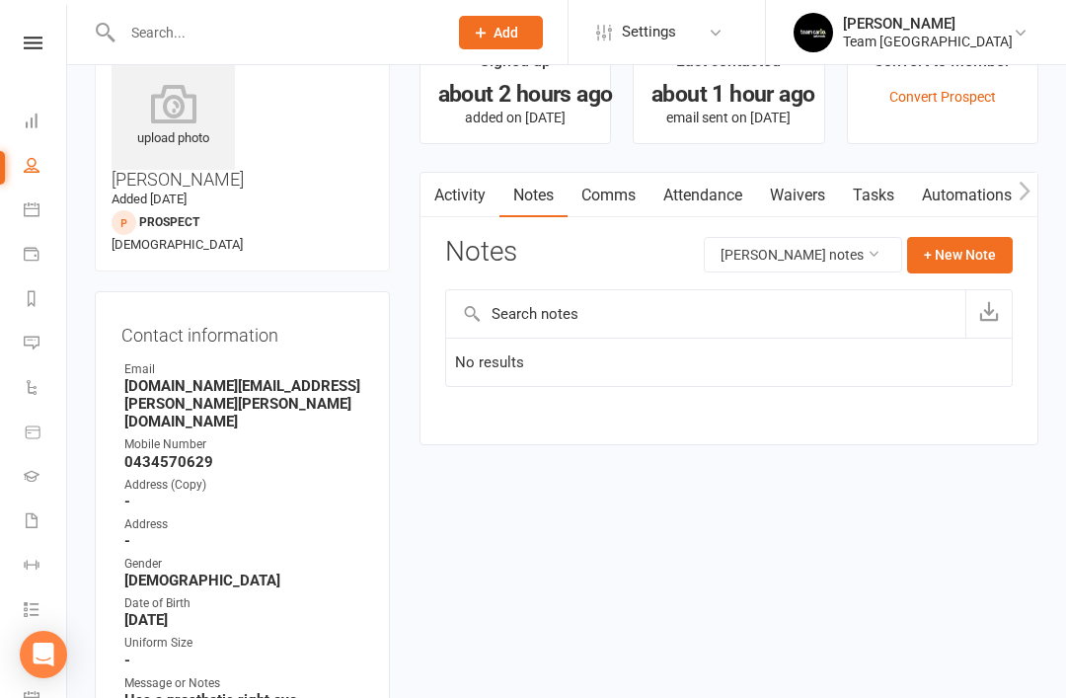
click at [971, 259] on button "+ New Note" at bounding box center [960, 255] width 106 height 36
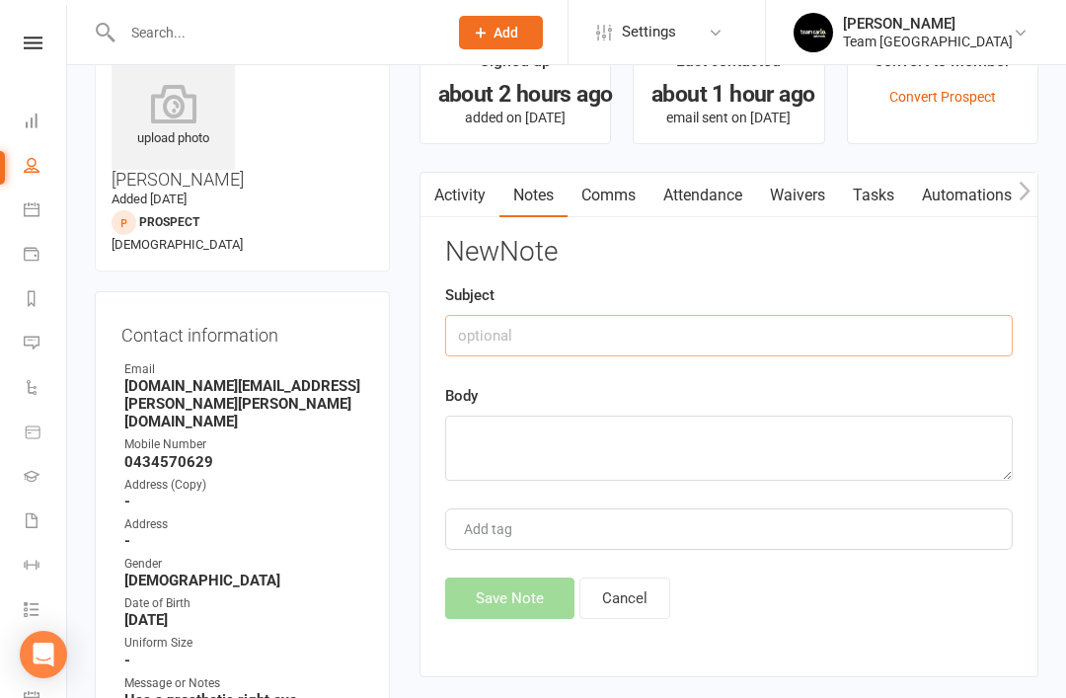
click at [644, 346] on input "text" at bounding box center [729, 335] width 568 height 41
type input "Prospect notes"
click at [564, 441] on textarea at bounding box center [729, 448] width 568 height 65
paste textarea "I spoke to Ashlee. She did contact Halls as well, but the 2 classes per week tu…"
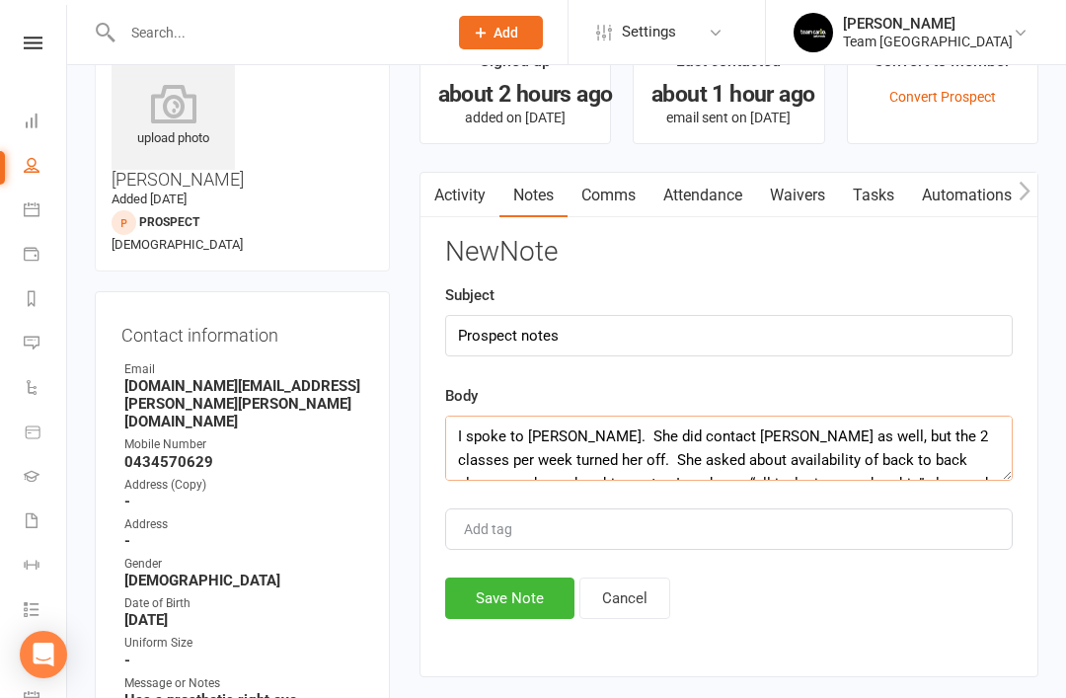
scroll to position [71, 0]
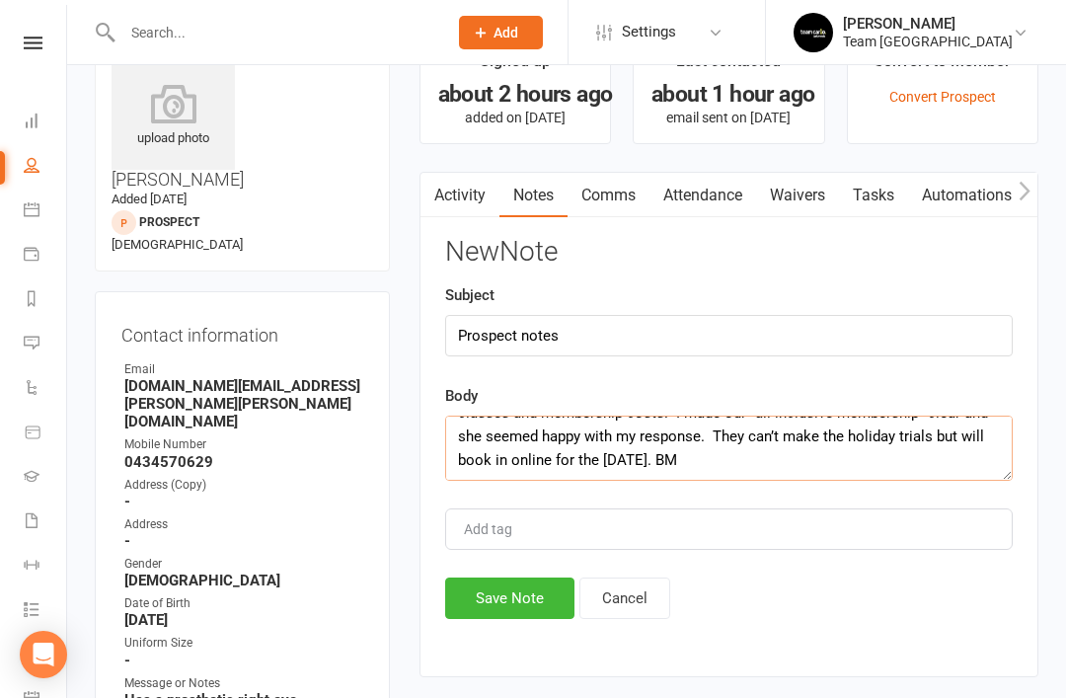
type textarea "I spoke to Ashlee. She did contact Halls as well, but the 2 classes per week tu…"
click at [512, 607] on button "Save Note" at bounding box center [509, 597] width 129 height 41
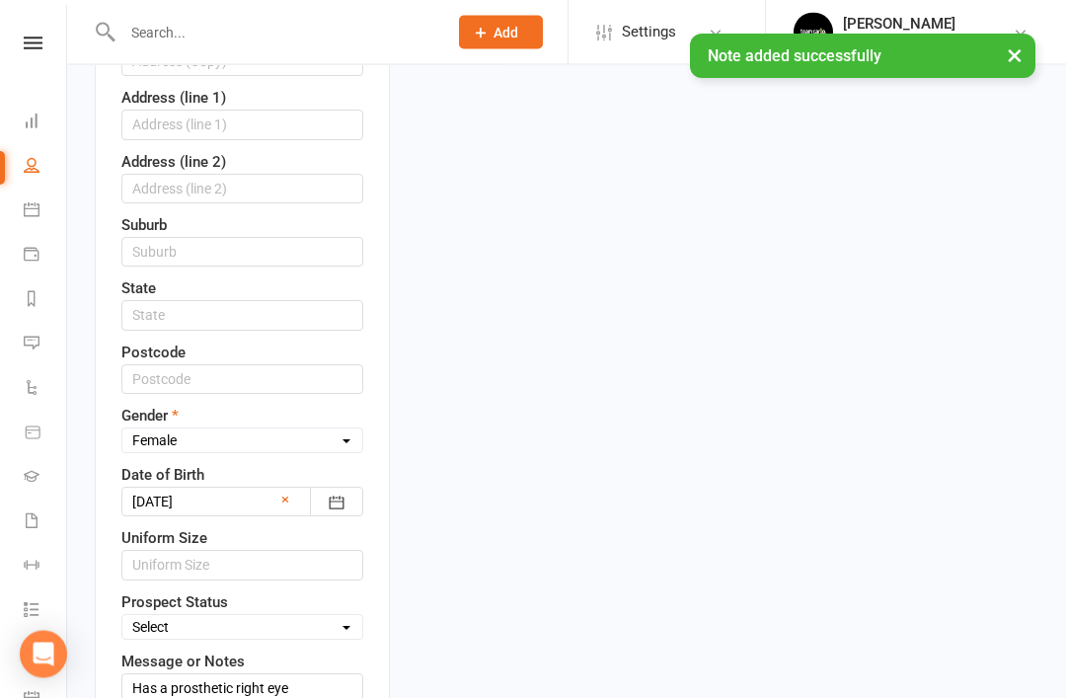
scroll to position [641, 0]
click at [337, 616] on select "Select Open Closed Website Lead Term Follow Up Waiting List Facebook Lead Re-Ta…" at bounding box center [242, 627] width 240 height 22
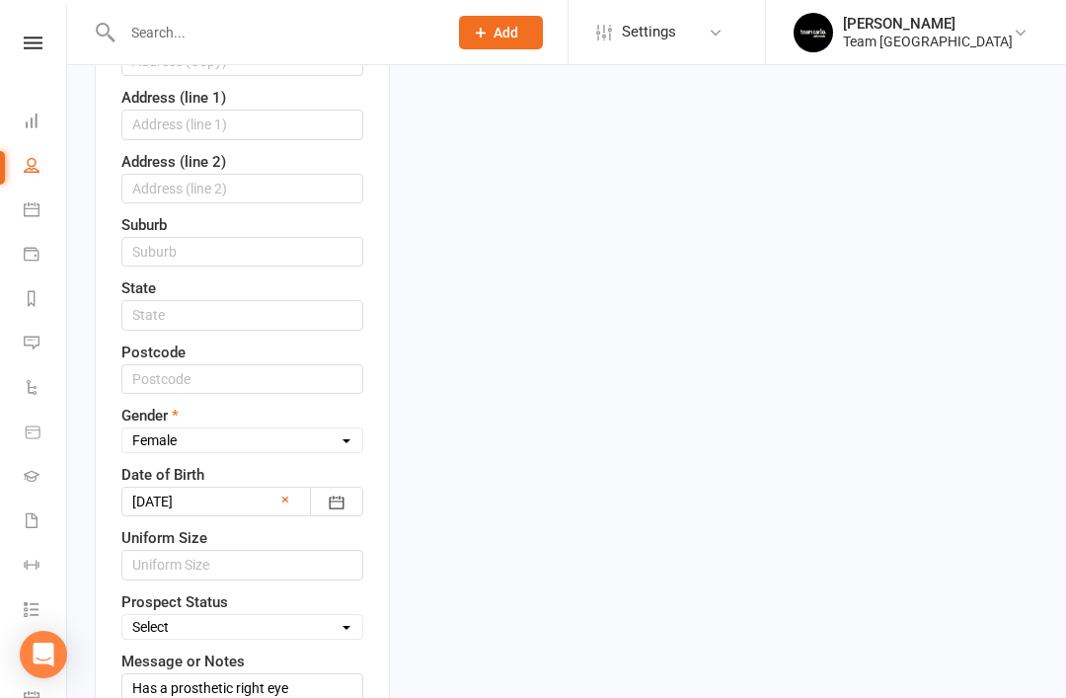
select select "Open"
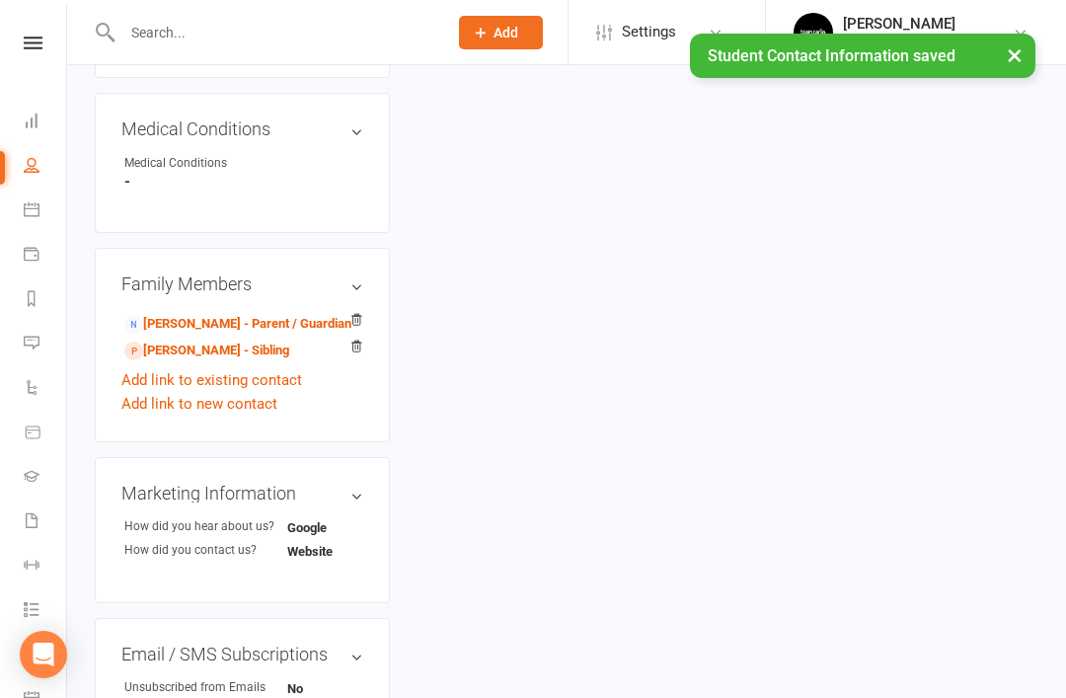
click at [216, 341] on link "Lincoln Weber - Sibling" at bounding box center [206, 351] width 165 height 21
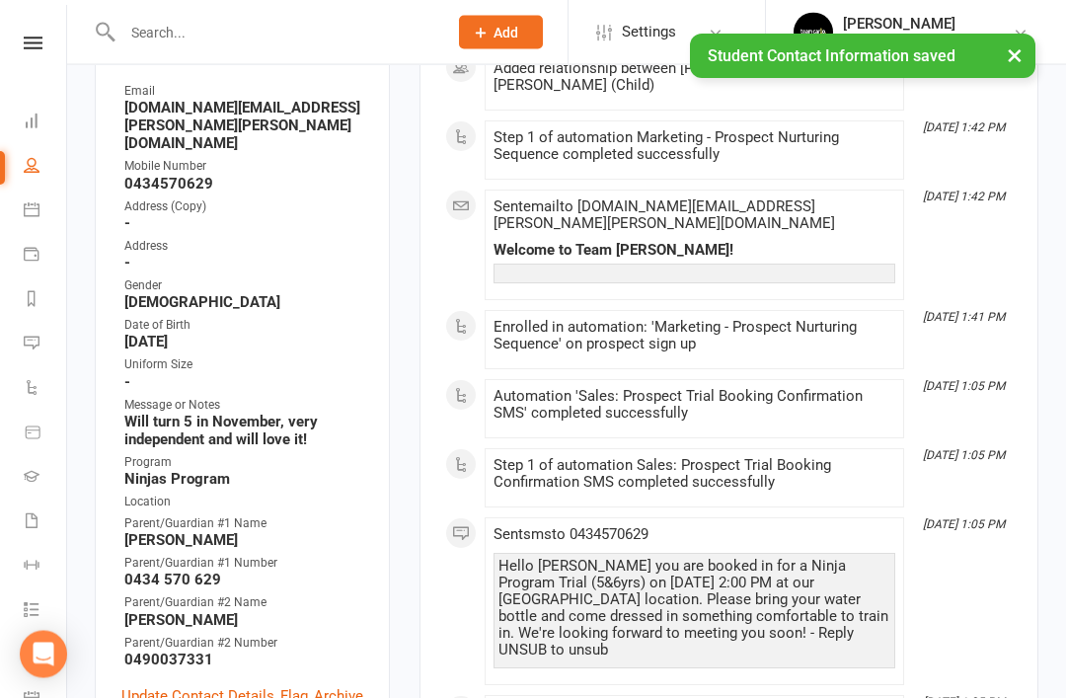
scroll to position [348, 0]
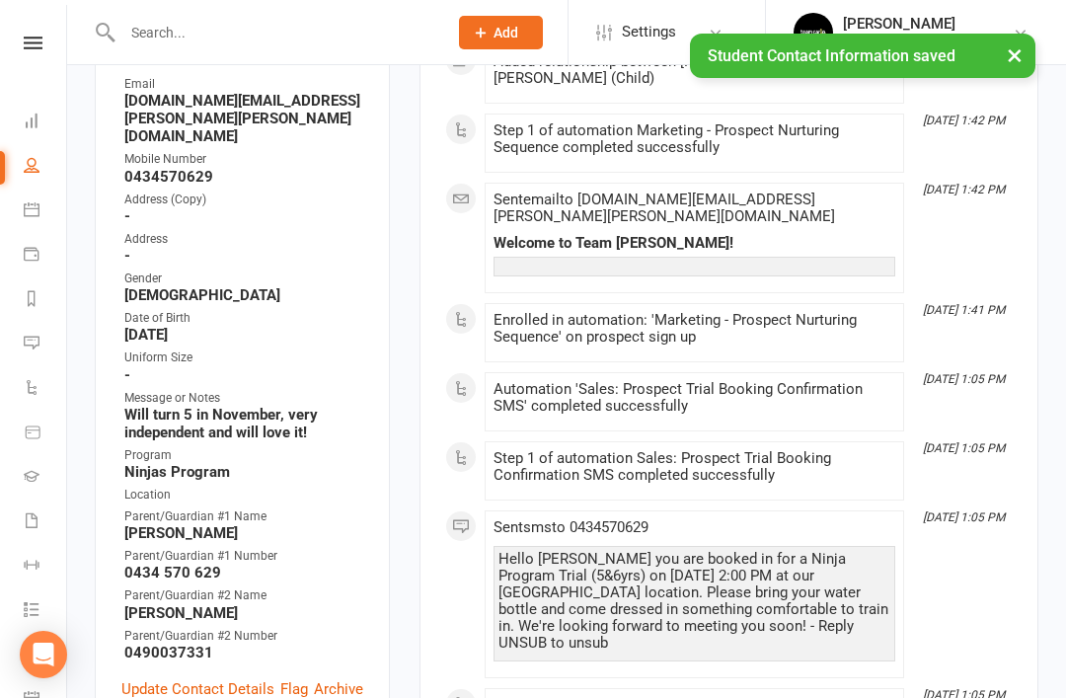
click at [201, 677] on link "Update Contact Details" at bounding box center [197, 689] width 153 height 24
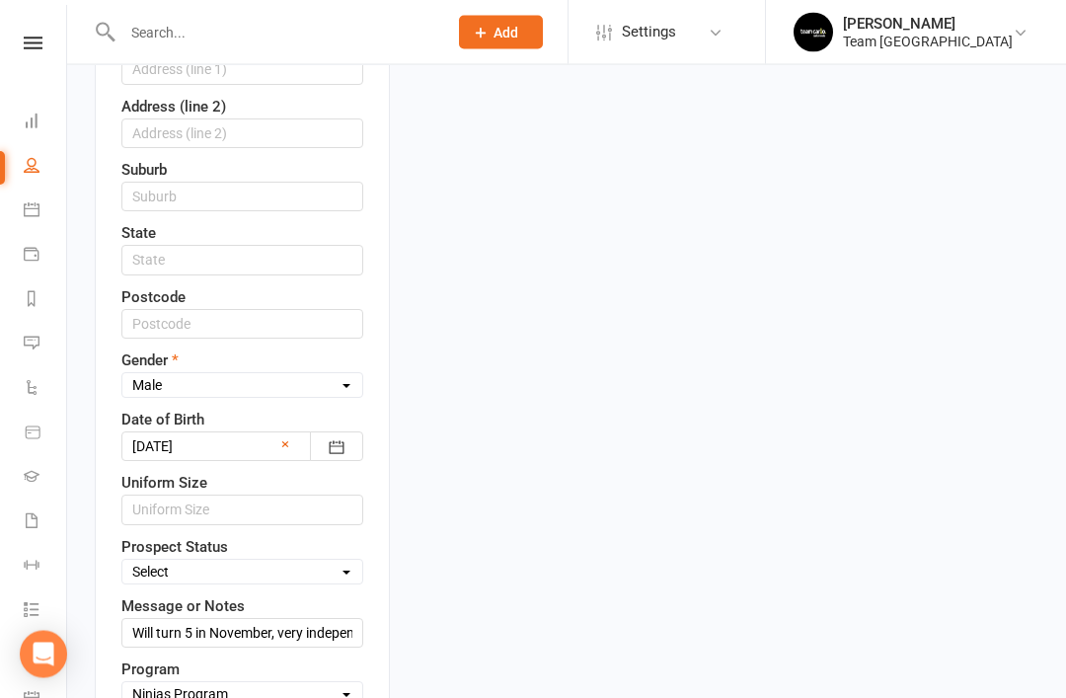
scroll to position [707, 0]
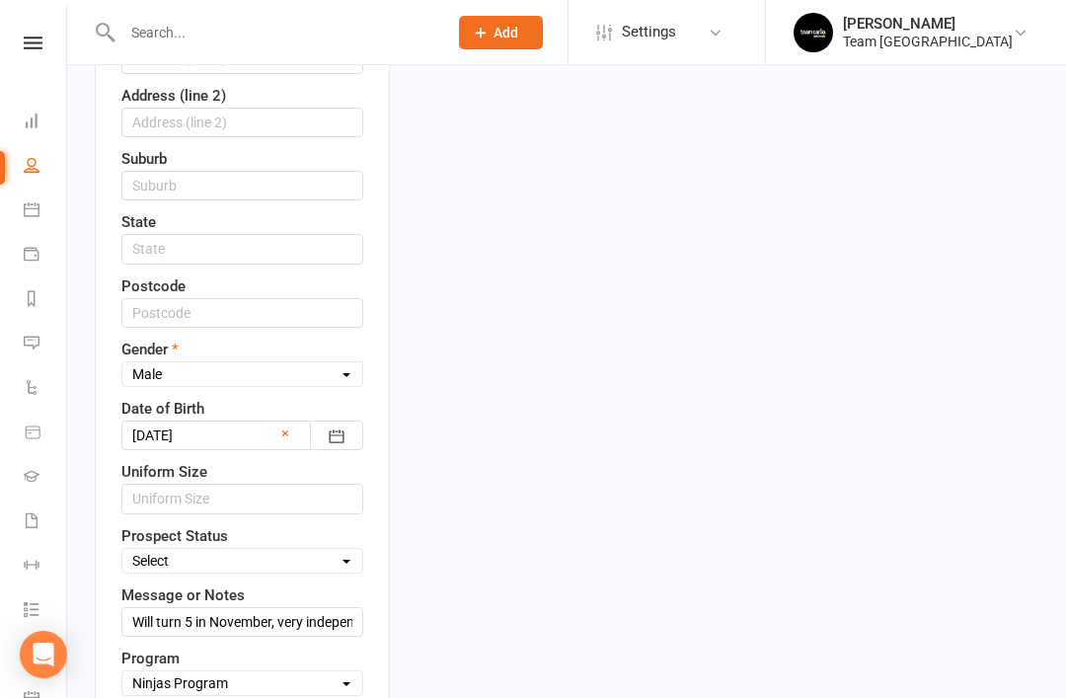
click at [334, 550] on select "Select Open Closed Website Lead Term Follow Up Waiting List Facebook Lead Re-Ta…" at bounding box center [242, 561] width 240 height 22
select select "Open"
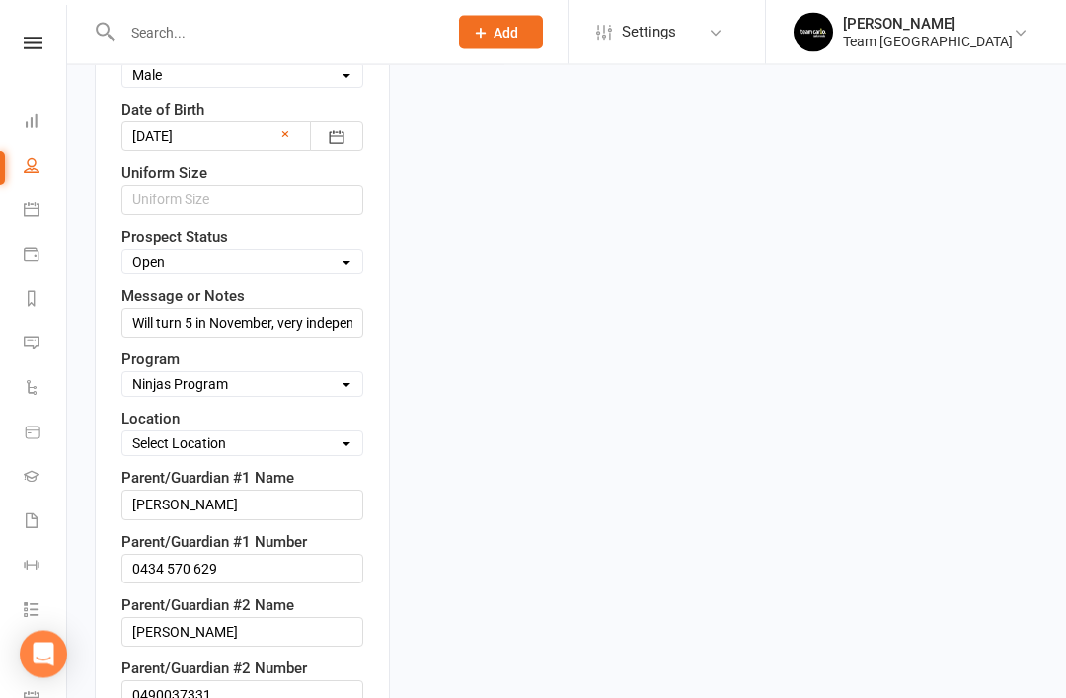
scroll to position [1008, 0]
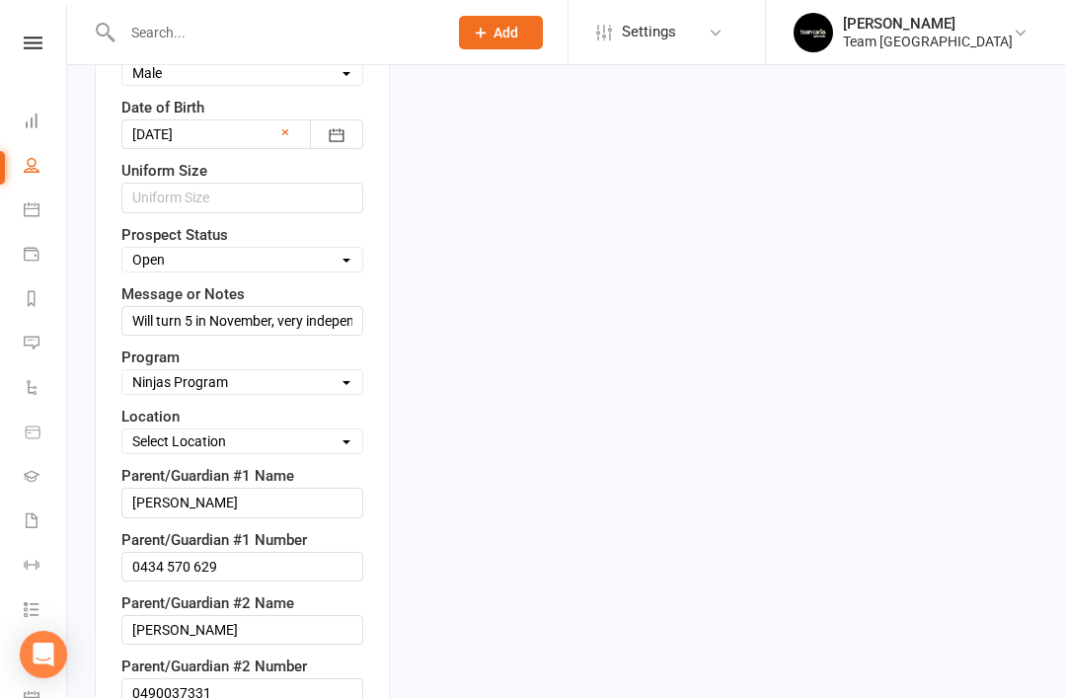
click at [334, 430] on select "Select Location Taekwondo Room" at bounding box center [242, 441] width 240 height 22
select select "0"
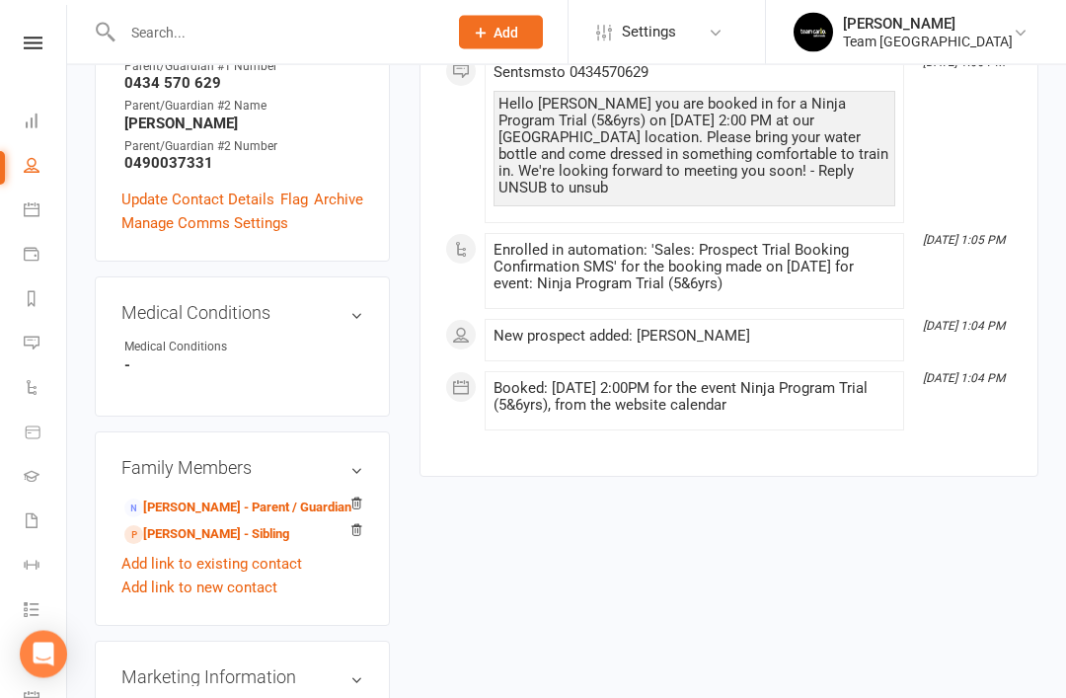
scroll to position [856, 0]
click at [230, 524] on link "Mackenzie Weber - Sibling" at bounding box center [206, 534] width 165 height 21
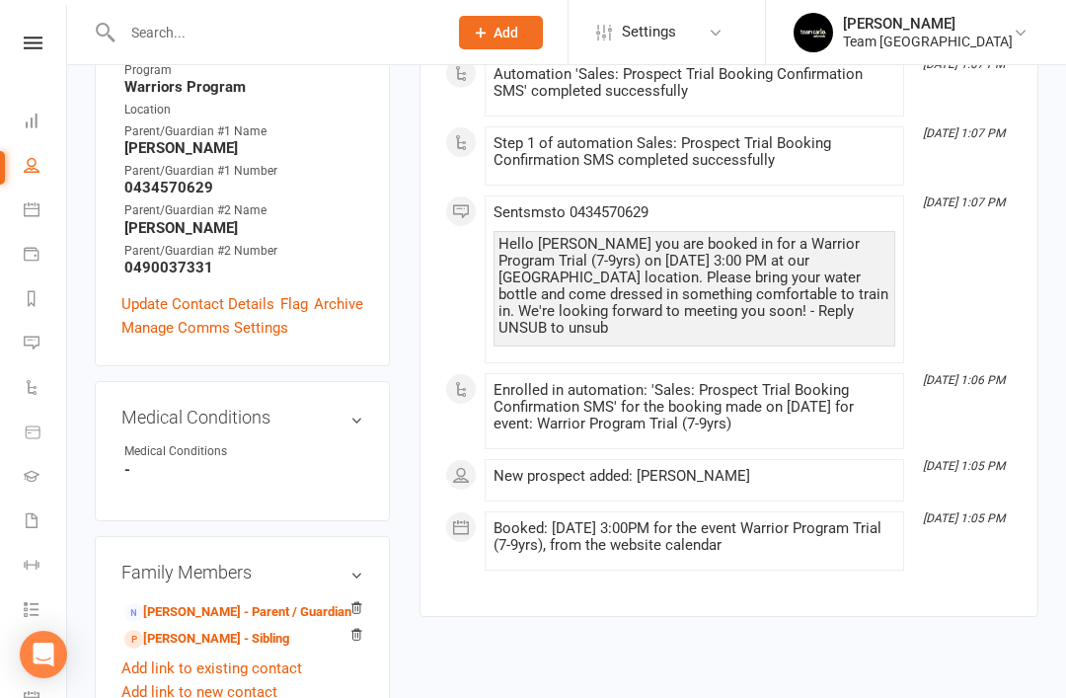
scroll to position [724, 0]
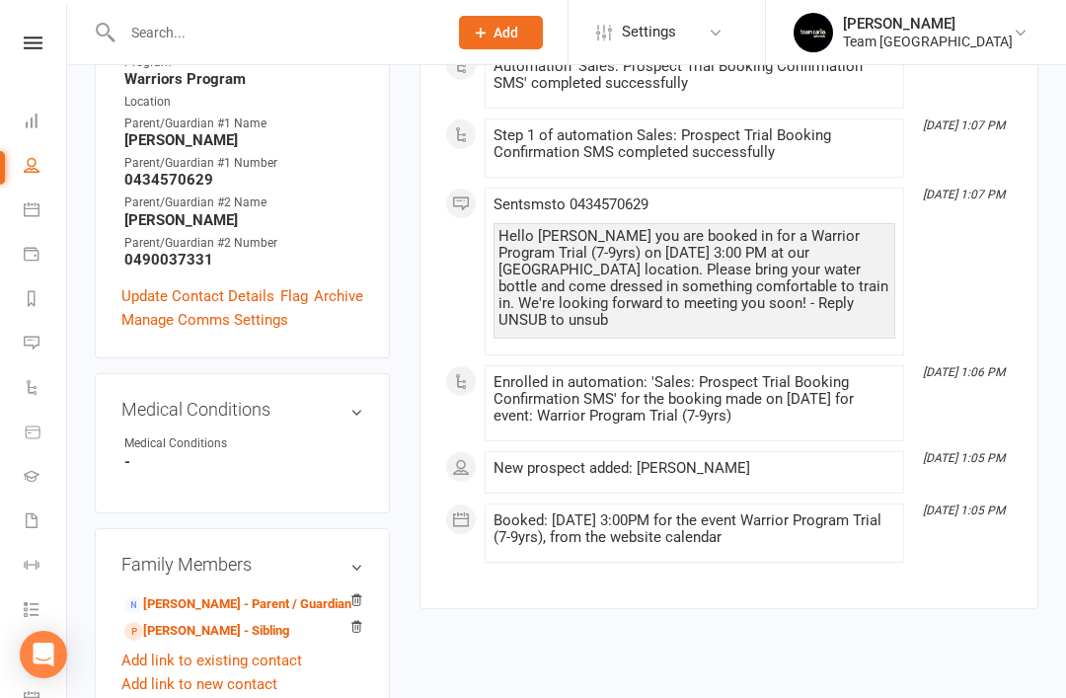
click at [227, 621] on link "Lincoln Weber - Sibling" at bounding box center [206, 631] width 165 height 21
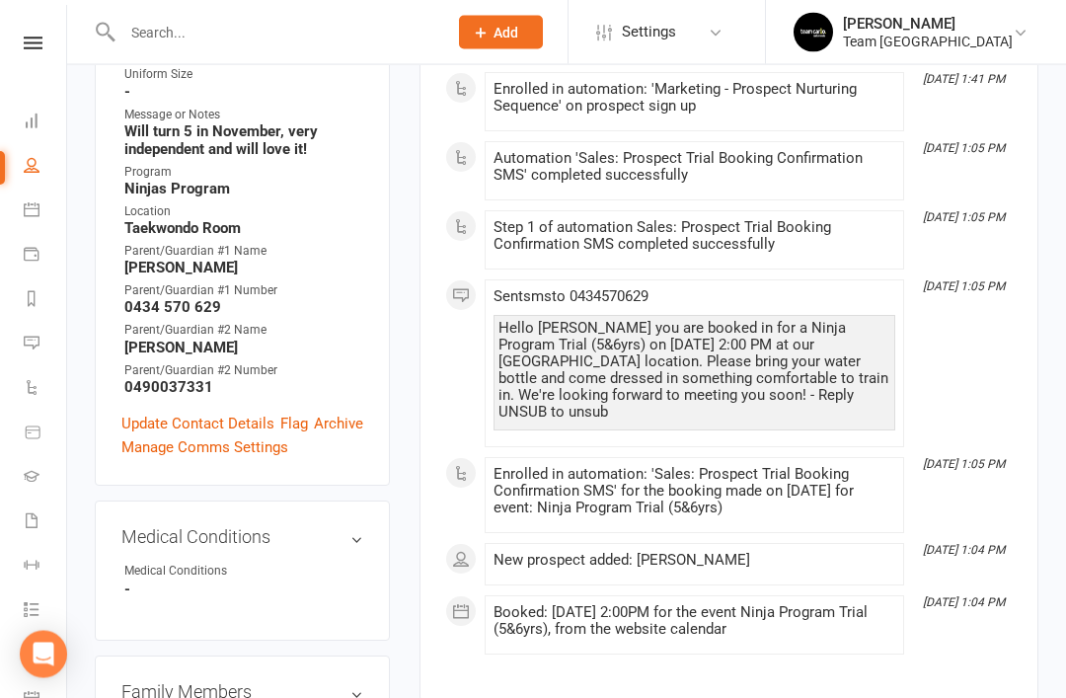
scroll to position [632, 0]
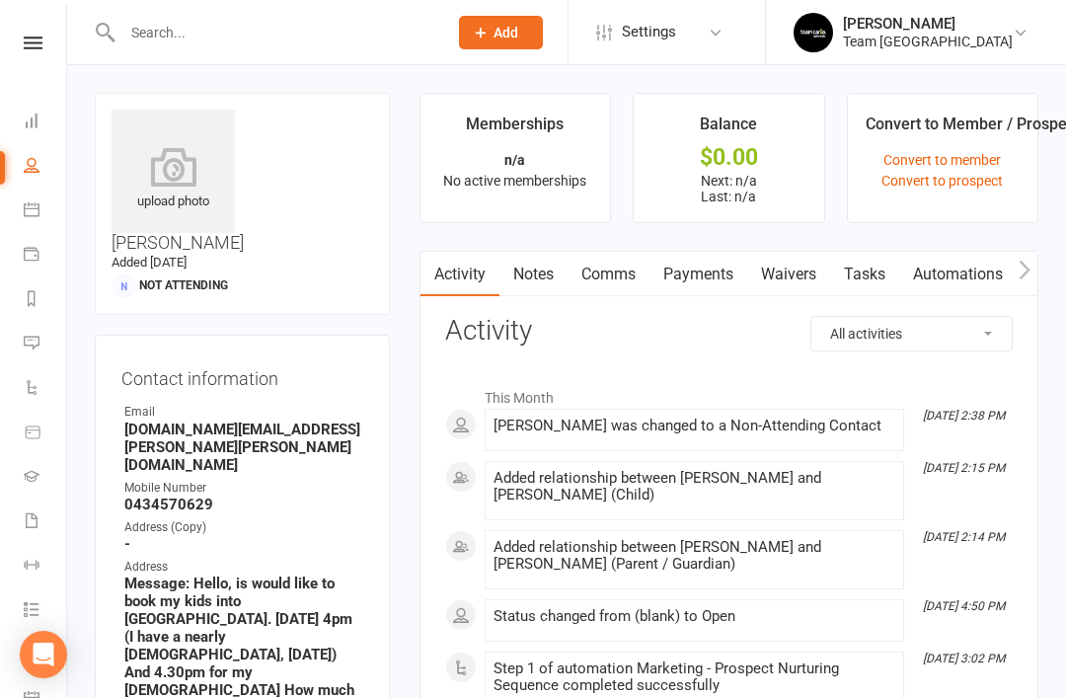
click at [795, 271] on link "Waivers" at bounding box center [788, 274] width 83 height 45
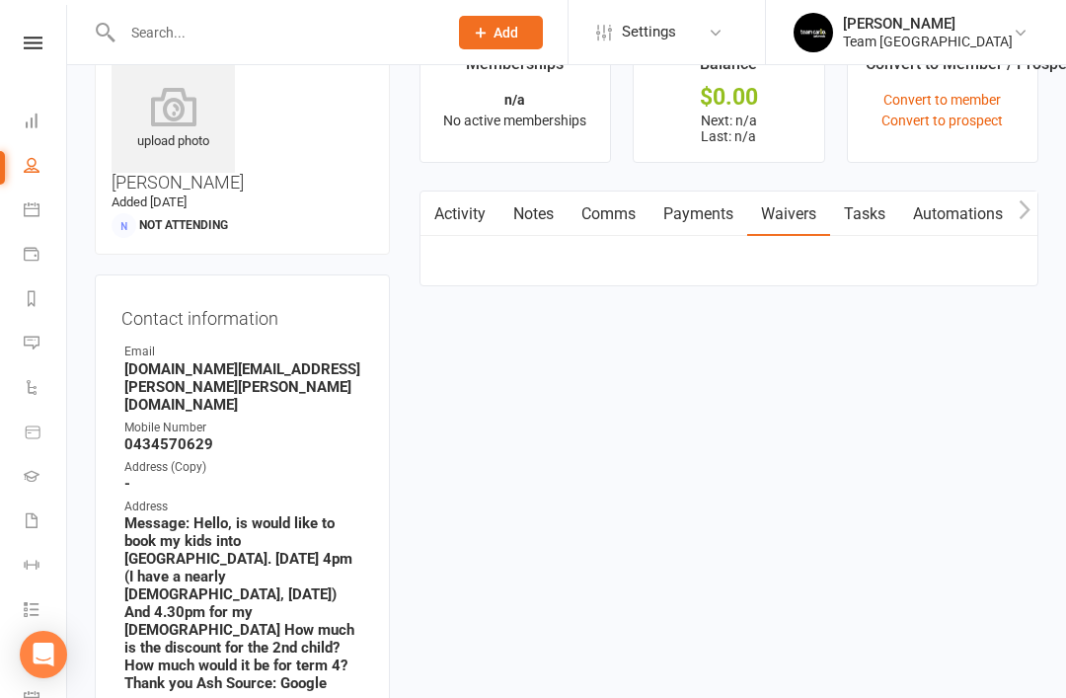
scroll to position [63, 0]
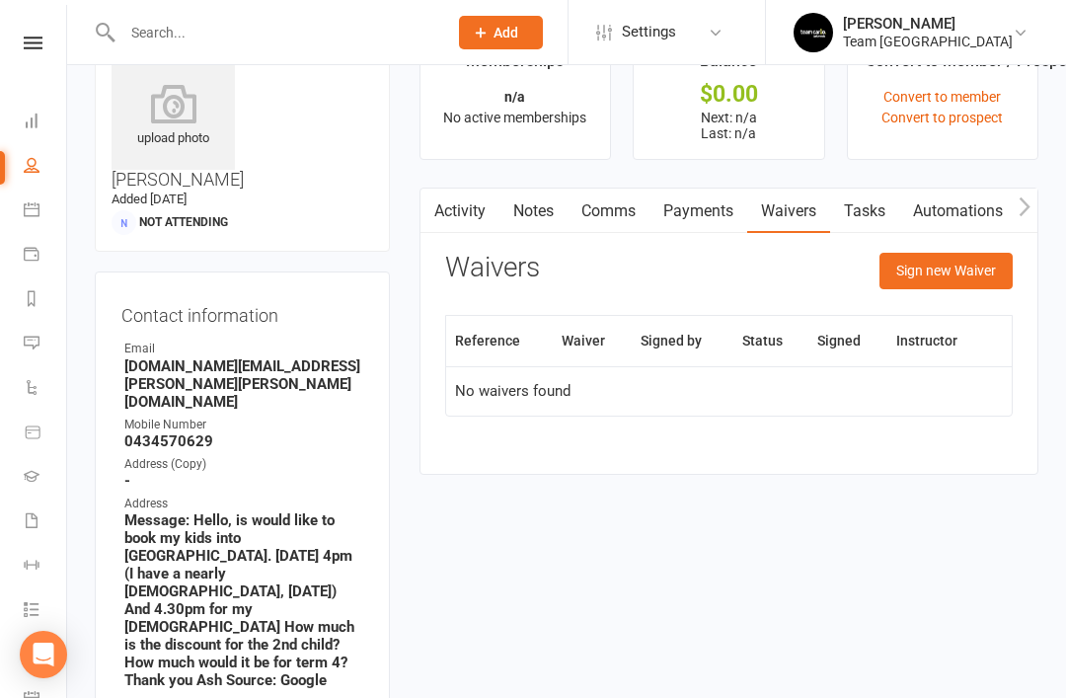
click at [948, 269] on button "Sign new Waiver" at bounding box center [946, 271] width 133 height 36
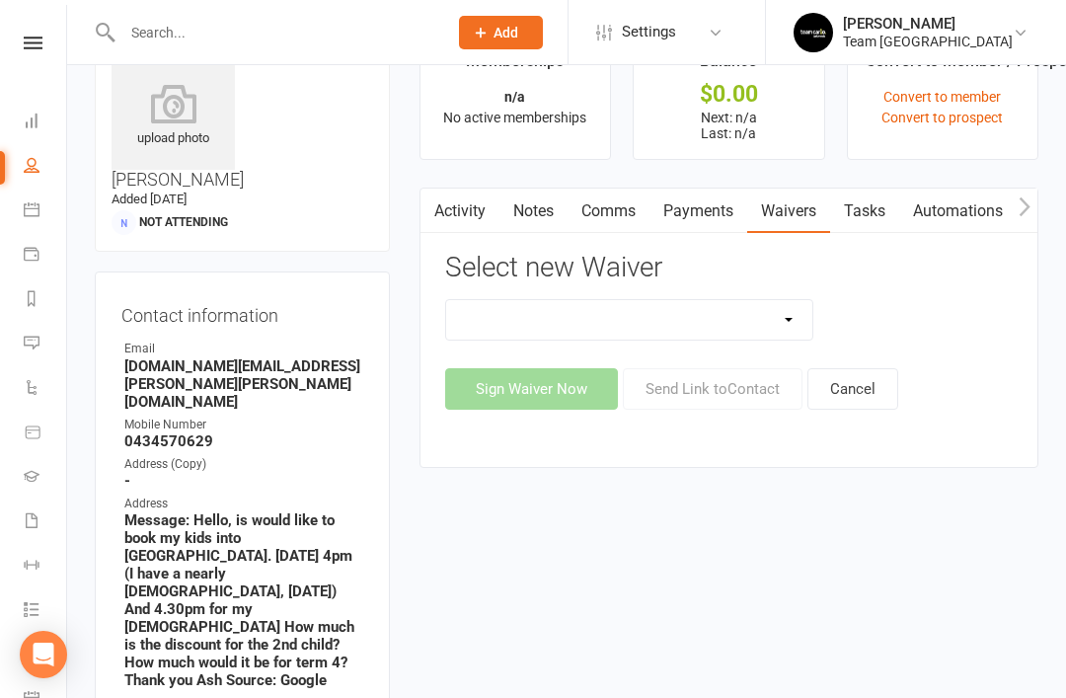
click at [785, 323] on select "Family Program Combination Member Waiver (3+ Family Members) Family Program Com…" at bounding box center [629, 319] width 367 height 39
select select "1512"
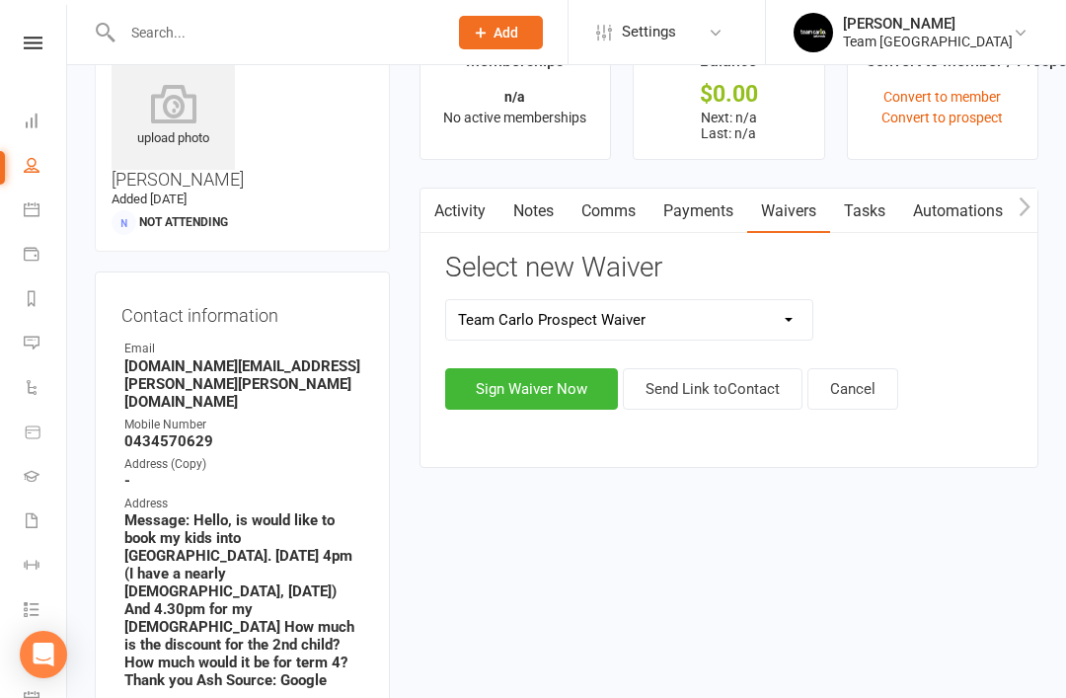
click at [746, 386] on button "Send Link to Contact" at bounding box center [713, 388] width 180 height 41
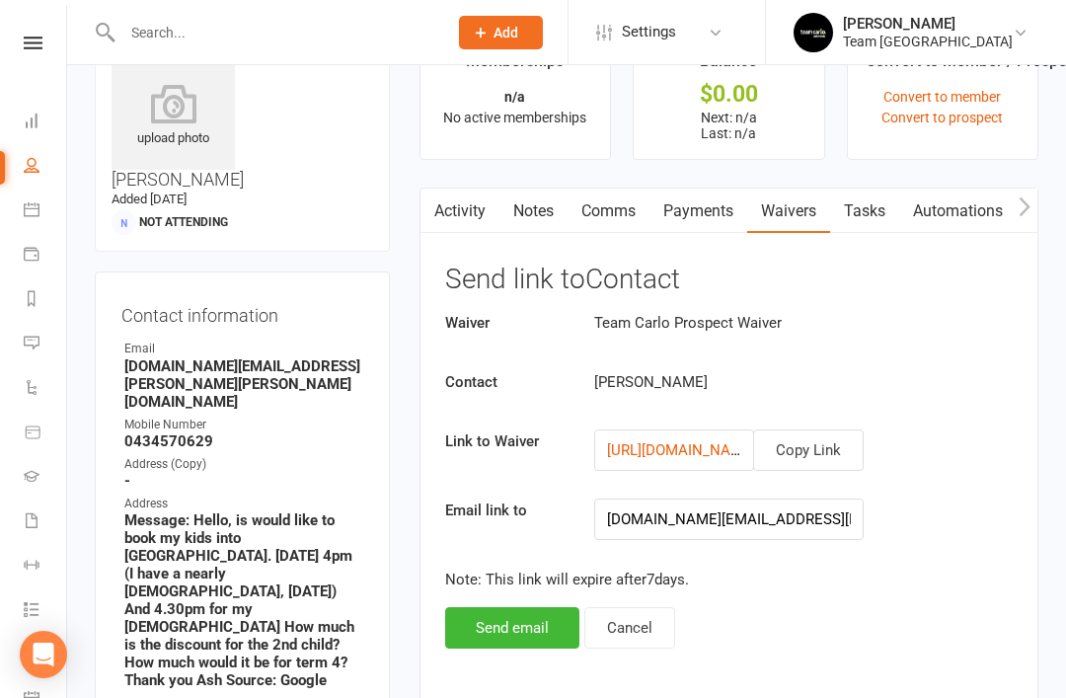
click at [503, 628] on button "Send email" at bounding box center [512, 627] width 134 height 41
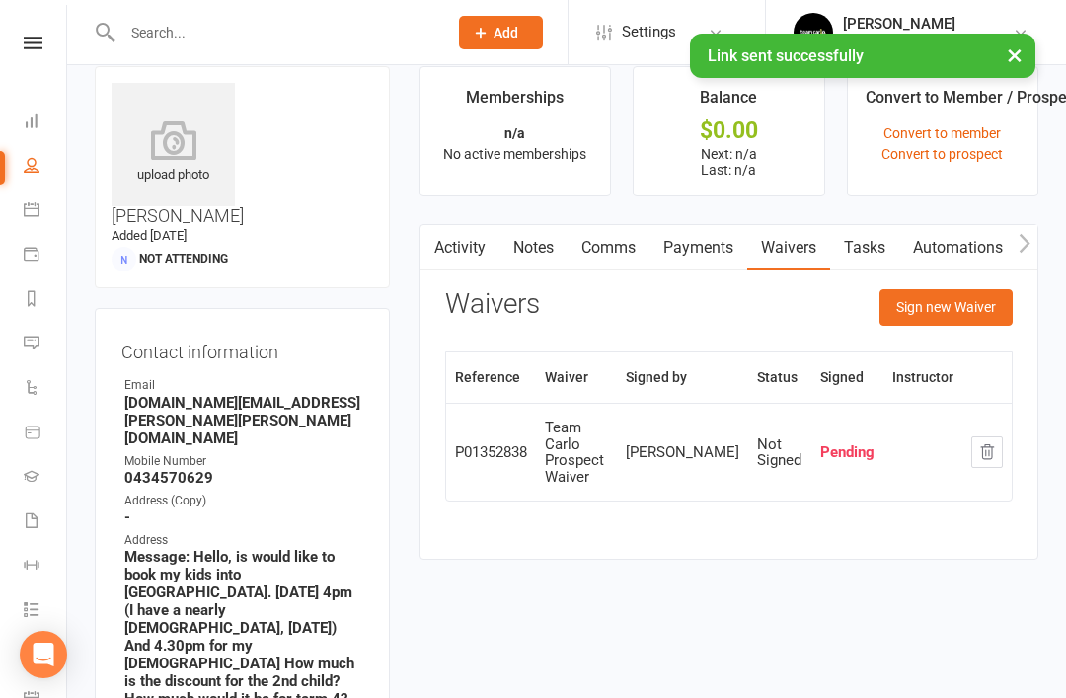
scroll to position [0, 0]
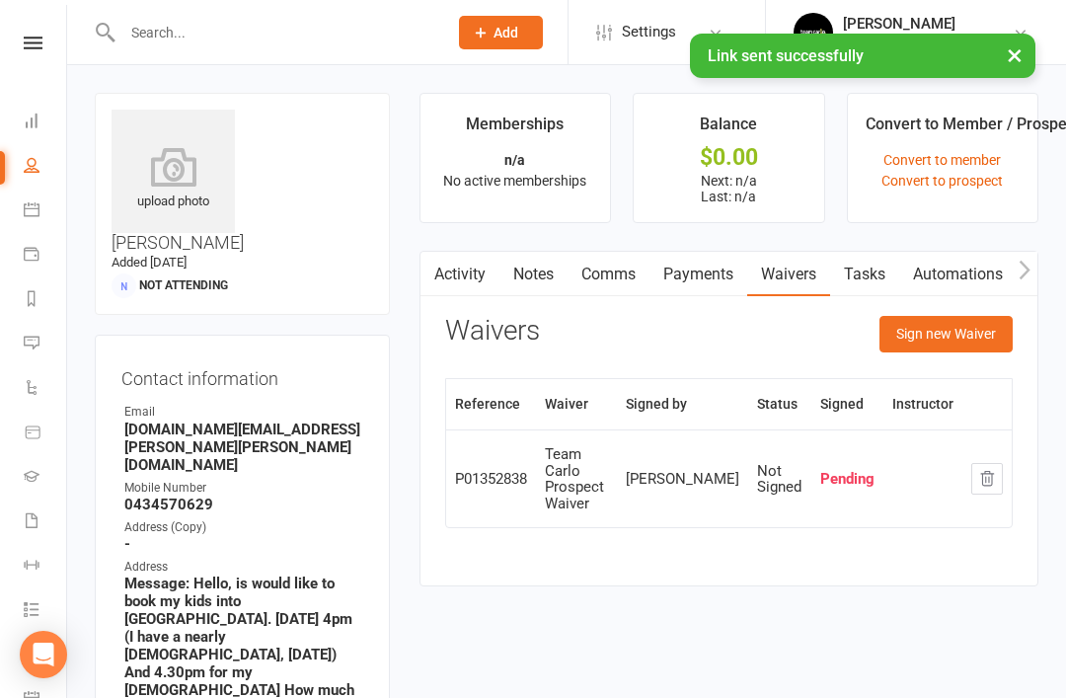
click at [457, 269] on link "Activity" at bounding box center [460, 274] width 79 height 45
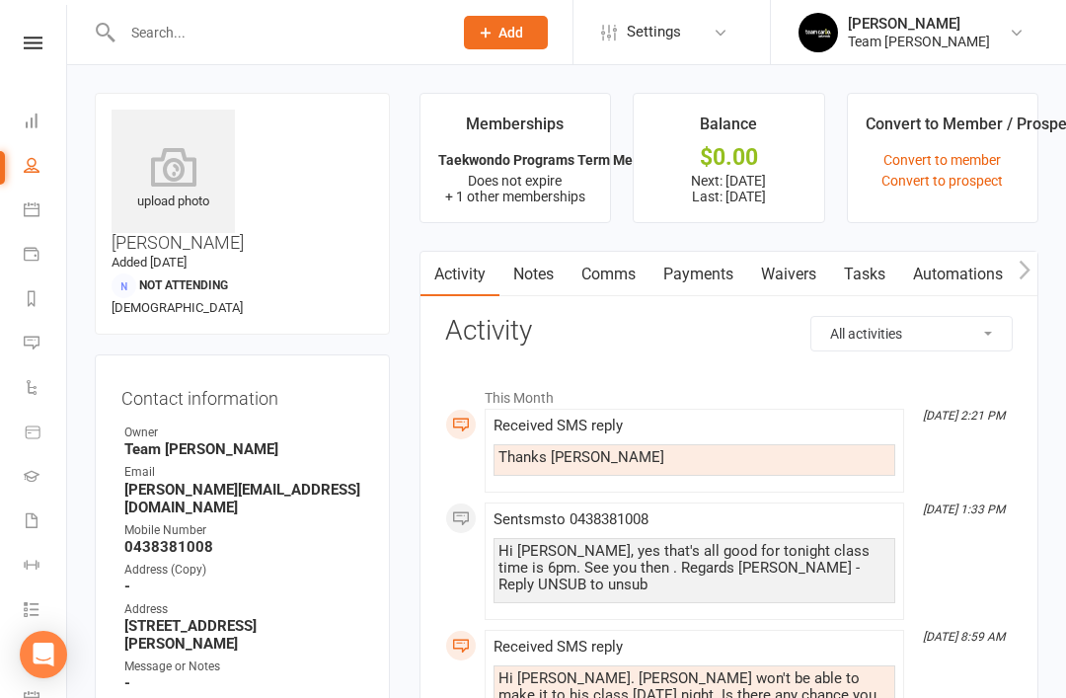
click at [18, 304] on li "Reports" at bounding box center [33, 300] width 66 height 44
click at [35, 294] on icon at bounding box center [32, 298] width 16 height 16
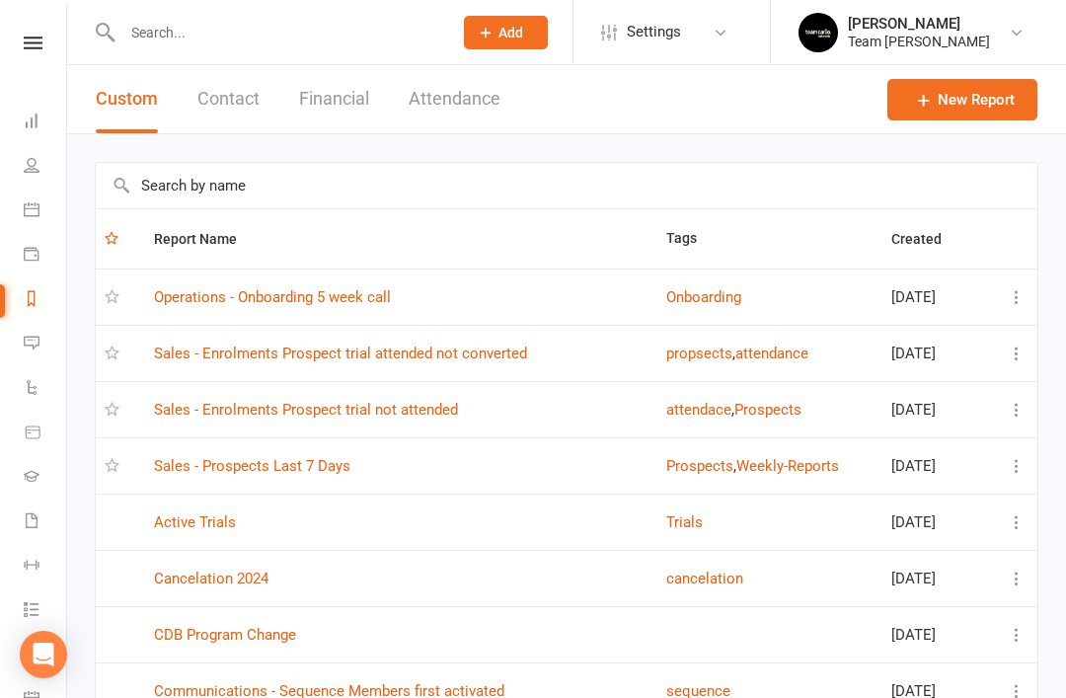
click at [321, 464] on link "Sales - Prospects Last 7 Days" at bounding box center [252, 466] width 196 height 18
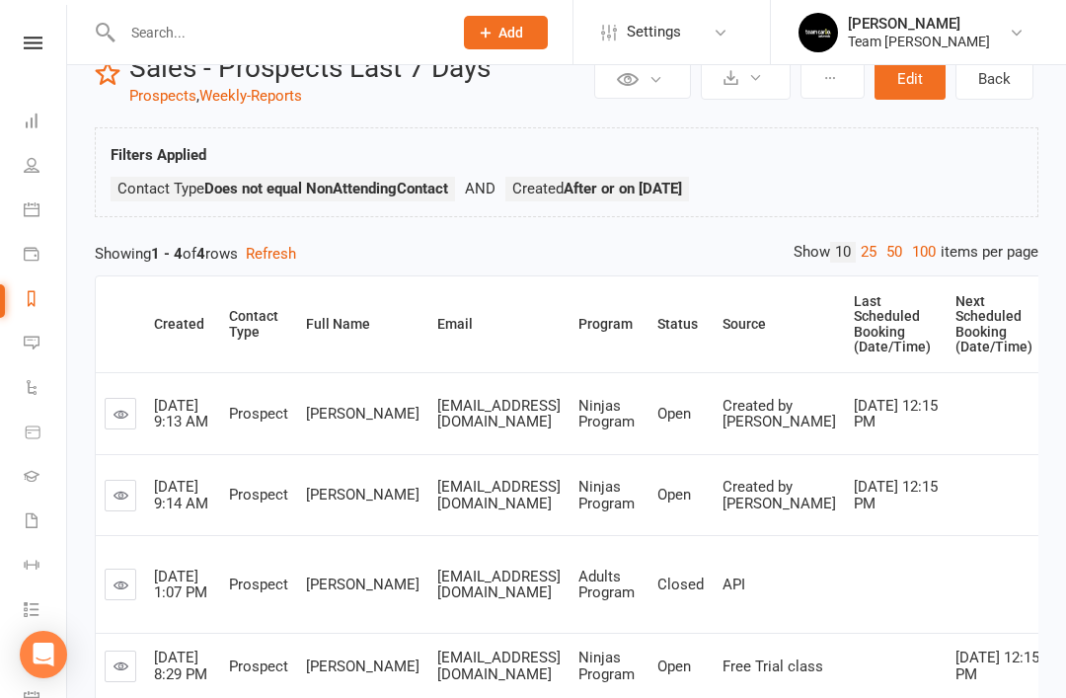
scroll to position [144, 0]
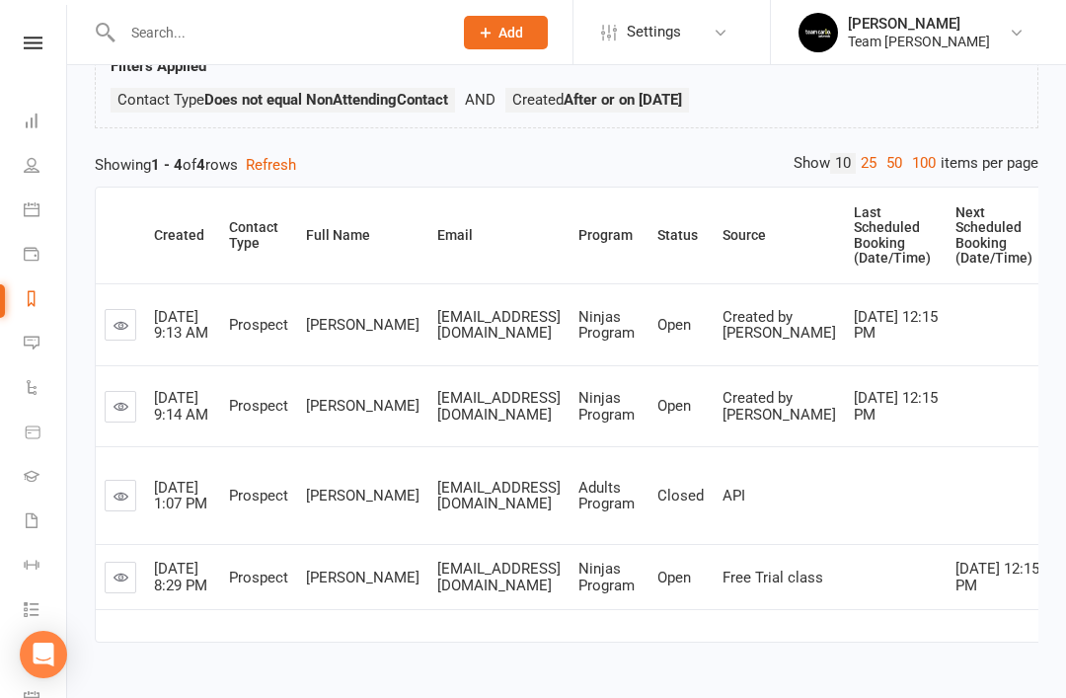
click at [126, 585] on link at bounding box center [121, 578] width 32 height 32
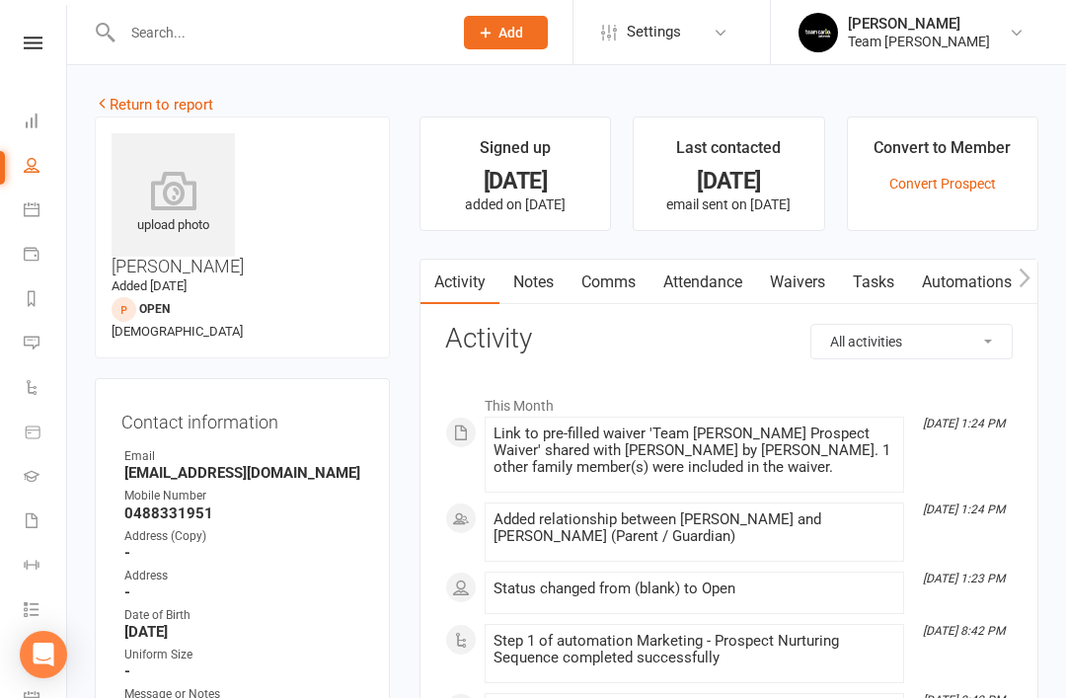
click at [137, 107] on link "Return to report" at bounding box center [154, 105] width 118 height 18
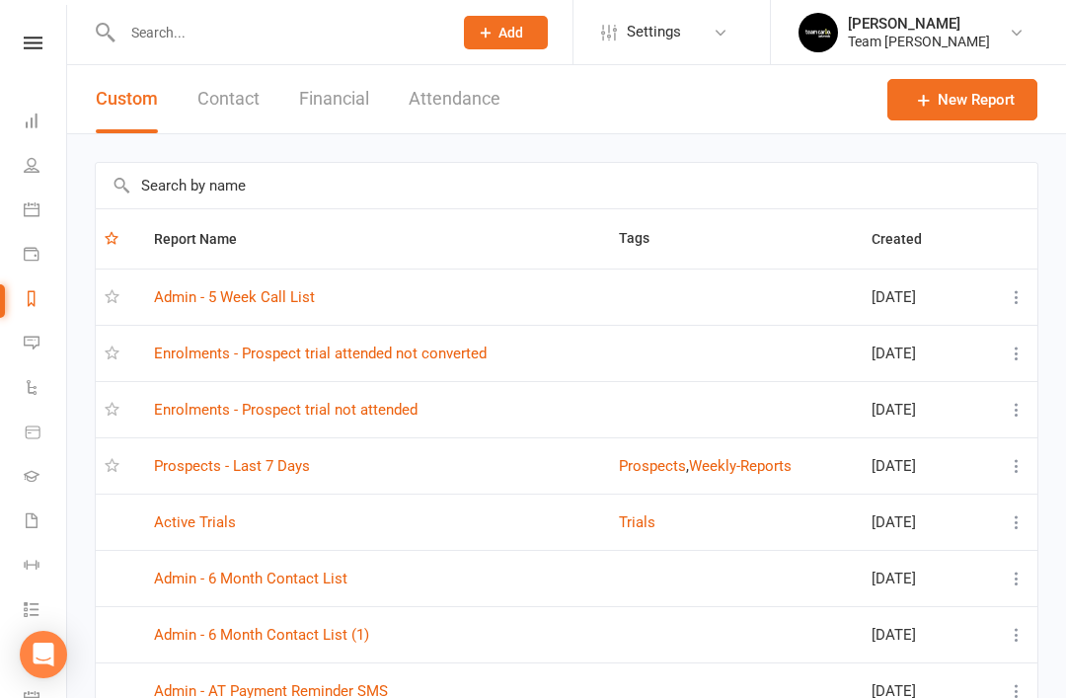
click at [269, 471] on link "Prospects - Last 7 Days" at bounding box center [232, 466] width 156 height 18
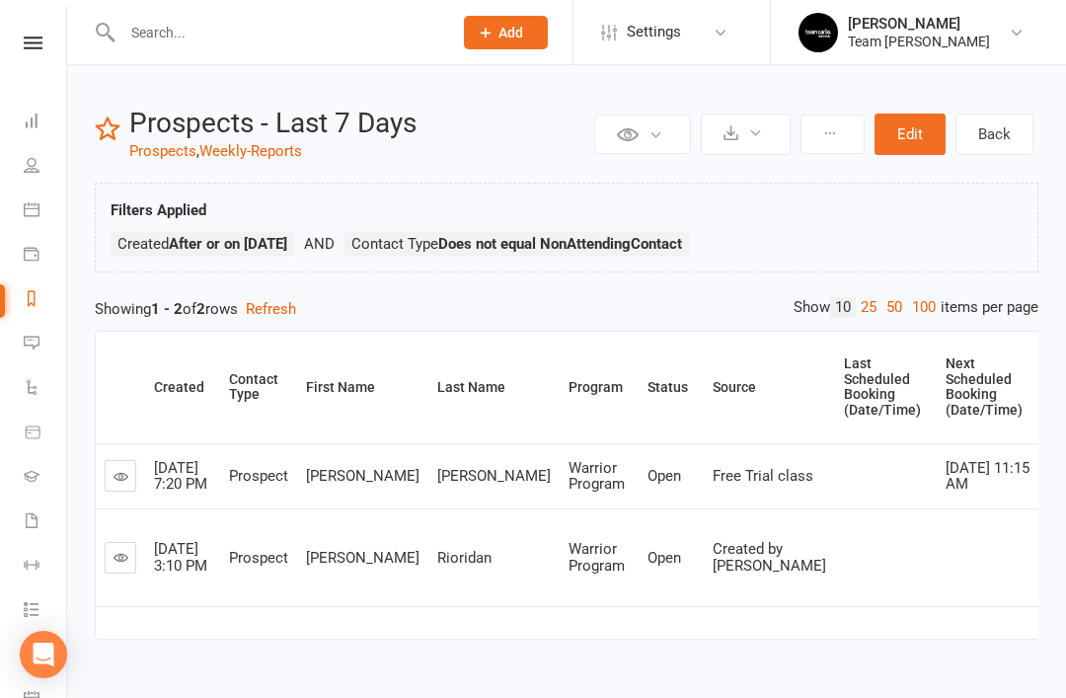
click at [134, 574] on link at bounding box center [121, 558] width 32 height 32
